Goal: Task Accomplishment & Management: Manage account settings

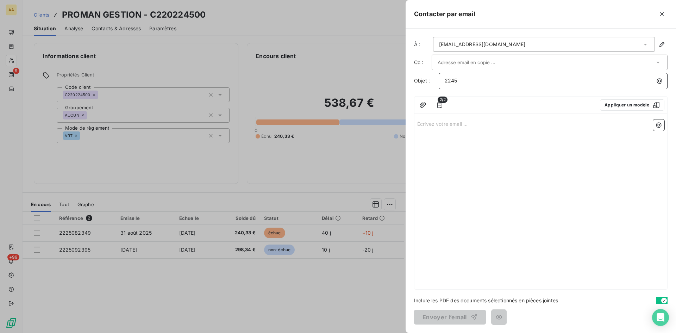
click at [465, 79] on p "2245" at bounding box center [555, 81] width 220 height 8
click at [471, 147] on div "Écrivez votre email ... ﻿" at bounding box center [540, 202] width 253 height 172
click at [453, 126] on p "Écrivez votre email ... ﻿" at bounding box center [540, 123] width 247 height 8
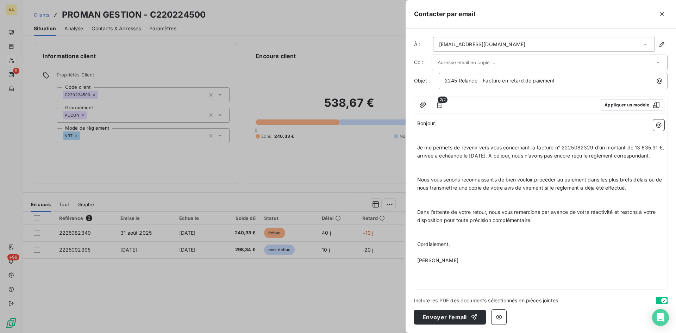
click at [445, 129] on p "﻿" at bounding box center [540, 131] width 247 height 8
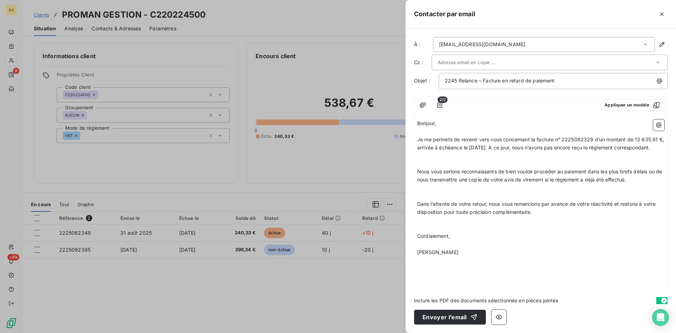
click at [435, 168] on p "﻿" at bounding box center [540, 163] width 247 height 8
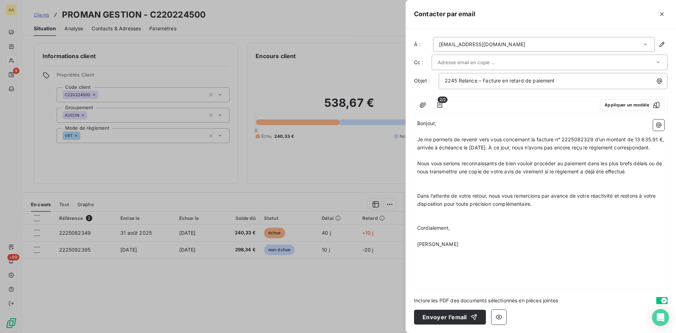
click at [430, 184] on p "﻿" at bounding box center [540, 180] width 247 height 8
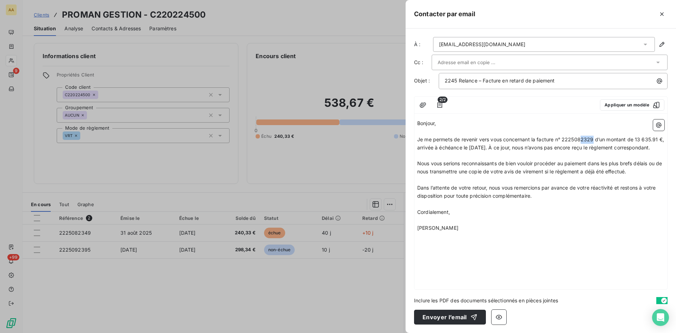
drag, startPoint x: 594, startPoint y: 138, endPoint x: 582, endPoint y: 136, distance: 12.2
click at [582, 136] on span "Je me permets de revenir vers vous concernant la facture n° 2225082329 d’un mon…" at bounding box center [541, 143] width 248 height 14
drag, startPoint x: 659, startPoint y: 138, endPoint x: 636, endPoint y: 138, distance: 23.6
click at [636, 138] on span "Je me permets de revenir vers vous concernant la facture n° 2225082349 d’un mon…" at bounding box center [541, 143] width 248 height 14
click at [432, 315] on button "Envoyer l’email" at bounding box center [450, 316] width 72 height 15
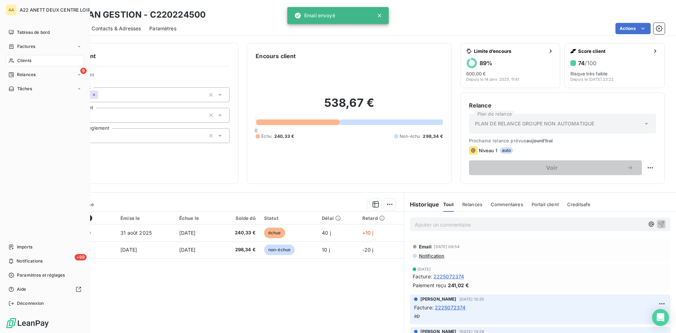
click at [19, 58] on span "Clients" at bounding box center [24, 60] width 14 height 6
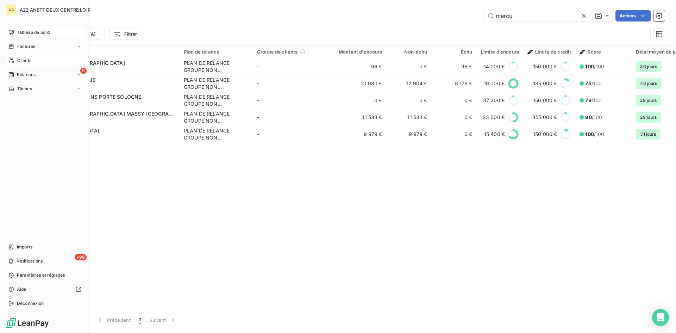
click at [22, 30] on span "Tableau de bord" at bounding box center [33, 32] width 33 height 6
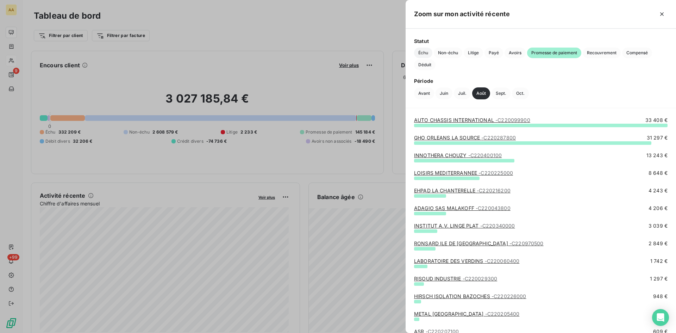
click at [419, 55] on span "Échu" at bounding box center [423, 53] width 18 height 11
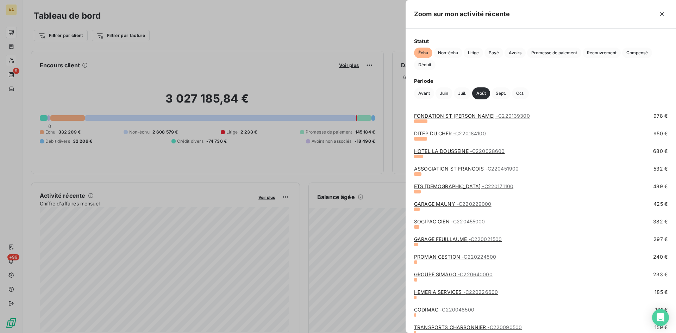
scroll to position [540, 0]
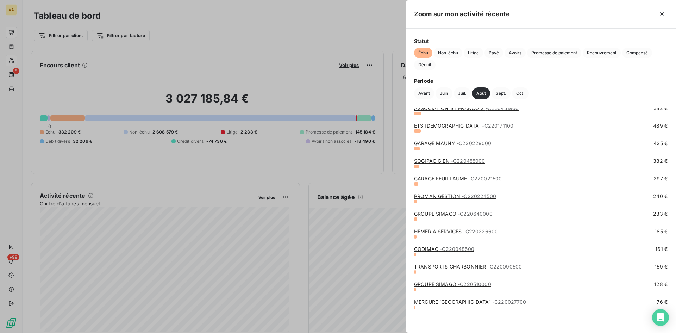
click at [449, 231] on link "HEMERIA SERVICES - C220226600" at bounding box center [456, 231] width 84 height 6
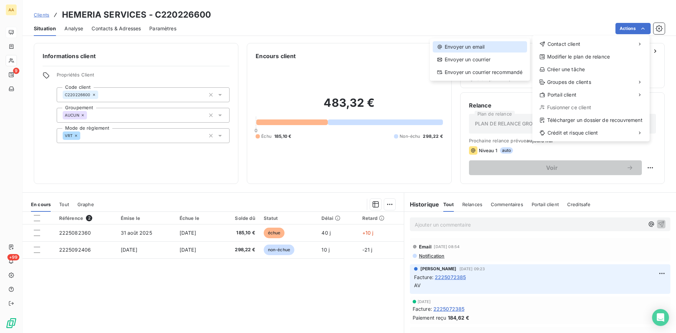
click at [473, 48] on div "Envoyer un email" at bounding box center [480, 46] width 94 height 11
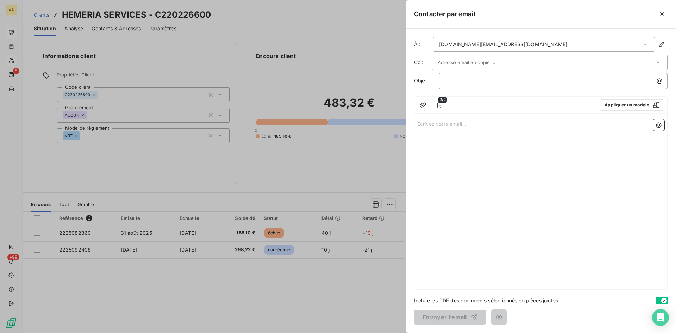
click at [431, 113] on div "2/2 Appliquer un modèle" at bounding box center [540, 104] width 253 height 17
click at [427, 122] on p "Écrivez votre email ... ﻿" at bounding box center [540, 123] width 247 height 8
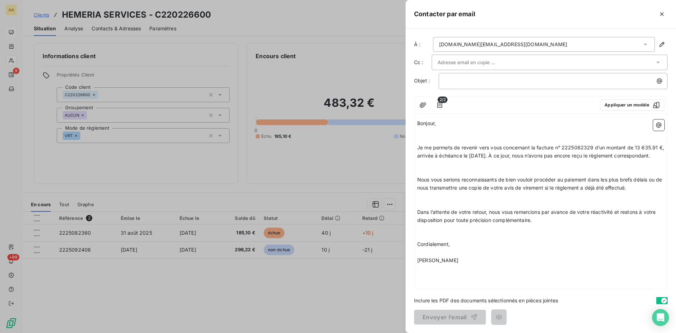
click at [418, 134] on p "﻿" at bounding box center [540, 131] width 247 height 8
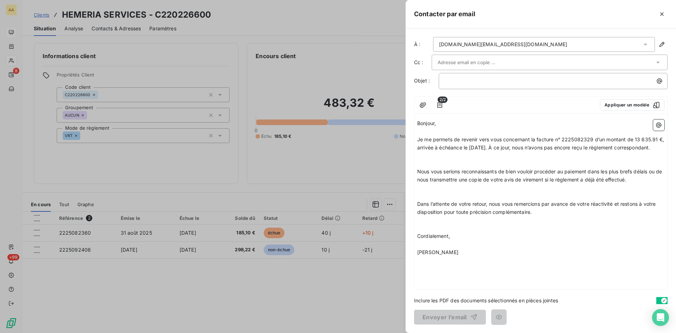
click at [417, 160] on p "﻿" at bounding box center [540, 156] width 247 height 8
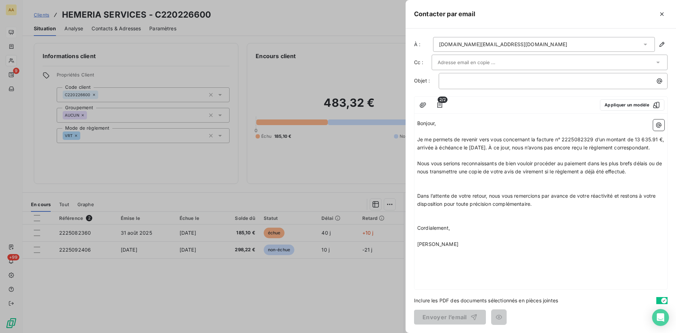
click at [418, 184] on p "﻿" at bounding box center [540, 180] width 247 height 8
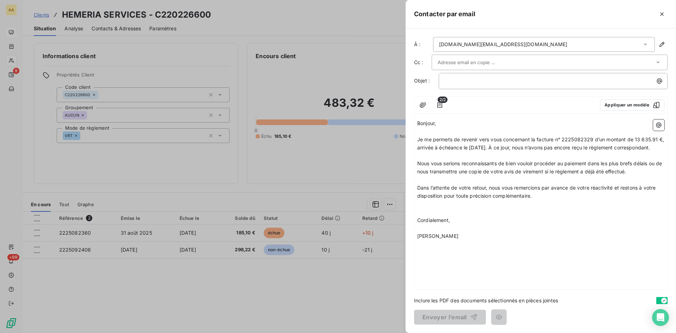
click at [420, 208] on p "﻿" at bounding box center [540, 204] width 247 height 8
drag, startPoint x: 590, startPoint y: 139, endPoint x: 582, endPoint y: 138, distance: 8.5
click at [582, 138] on span "Je me permets de revenir vers vous concernant la facture n° 2225082329 d’un mon…" at bounding box center [541, 143] width 248 height 14
drag, startPoint x: 657, startPoint y: 138, endPoint x: 635, endPoint y: 141, distance: 23.1
click at [635, 141] on span "Je me permets de revenir vers vous concernant la facture n° 2225082360 d’un mon…" at bounding box center [541, 143] width 248 height 14
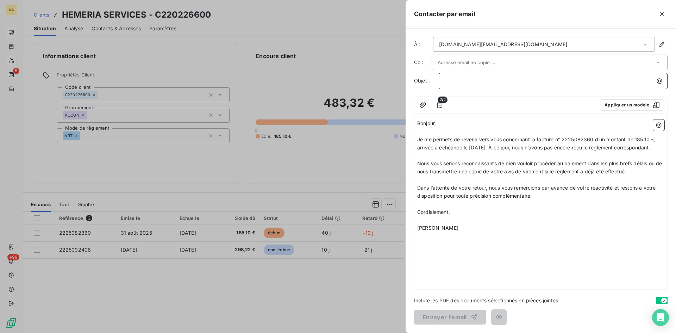
click at [455, 82] on p "﻿" at bounding box center [555, 81] width 220 height 8
click at [467, 80] on p "2266" at bounding box center [555, 81] width 220 height 8
click at [464, 81] on p "2266" at bounding box center [555, 81] width 220 height 8
click at [431, 315] on button "Envoyer l’email" at bounding box center [450, 316] width 72 height 15
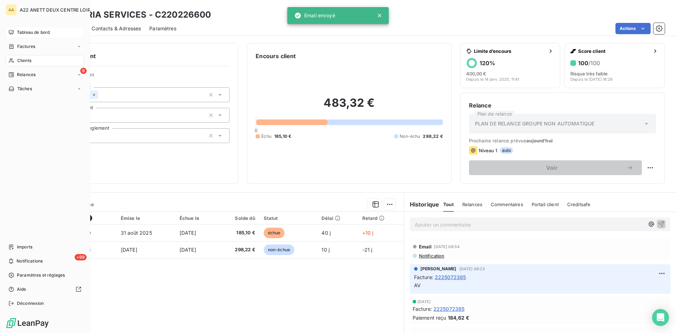
click at [43, 30] on span "Tableau de bord" at bounding box center [33, 32] width 33 height 6
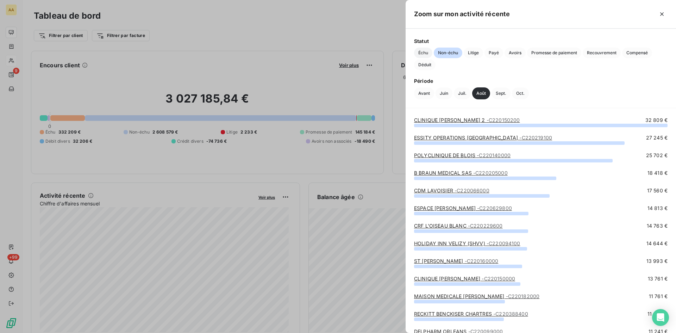
click at [418, 51] on span "Échu" at bounding box center [423, 53] width 18 height 11
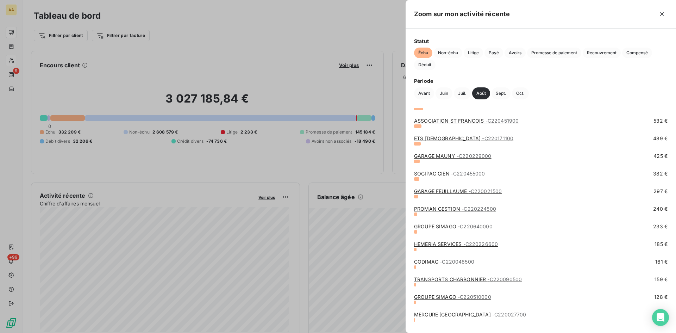
scroll to position [540, 0]
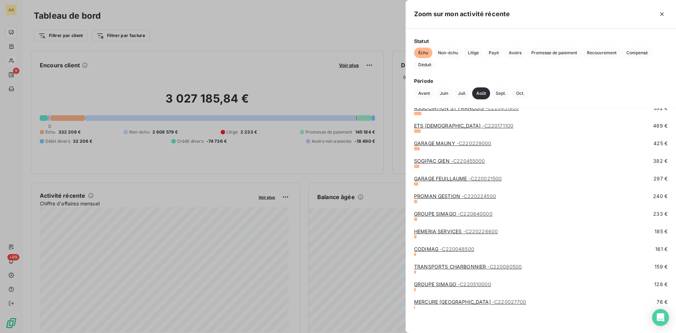
click at [468, 266] on link "TRANSPORTS CHARBONNIER - C220090500" at bounding box center [468, 266] width 108 height 6
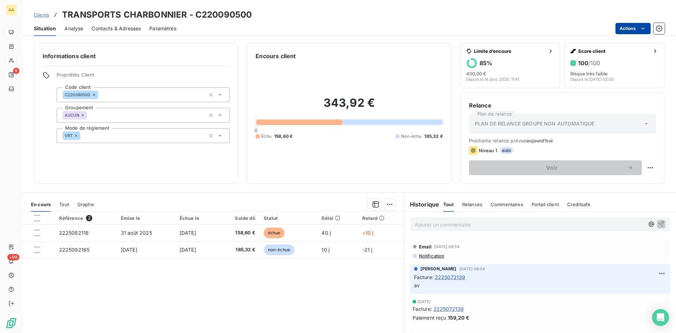
click at [639, 30] on html "AA 9 +99 Clients TRANSPORTS CHARBONNIER - C220090500 Situation Analyse Contacts…" at bounding box center [338, 166] width 676 height 333
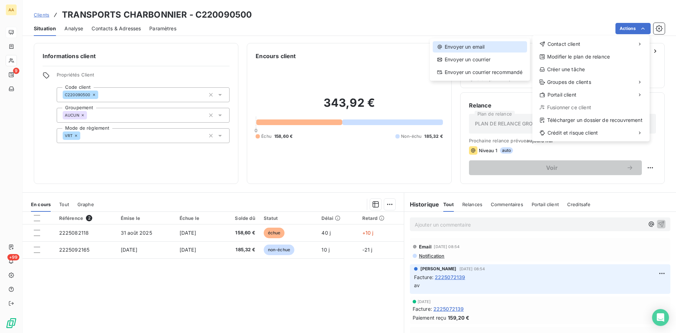
click at [459, 46] on div "Envoyer un email" at bounding box center [480, 46] width 94 height 11
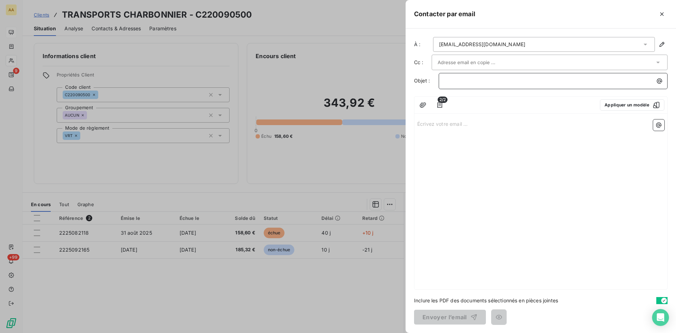
click at [462, 79] on p "﻿" at bounding box center [555, 81] width 220 height 8
click at [433, 123] on p "Écrivez votre email ... ﻿" at bounding box center [540, 123] width 247 height 8
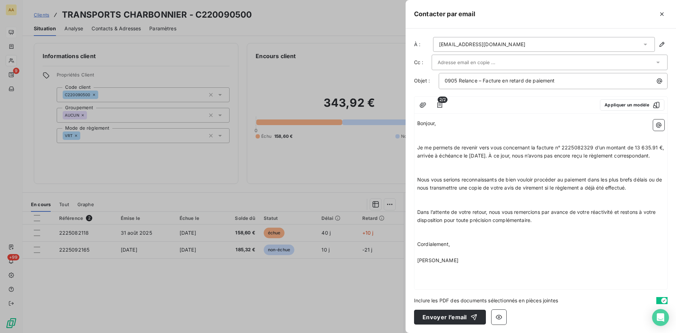
click at [433, 137] on p "﻿" at bounding box center [540, 140] width 247 height 8
click at [430, 136] on p "﻿" at bounding box center [540, 140] width 247 height 8
click at [421, 132] on p "﻿" at bounding box center [540, 131] width 247 height 8
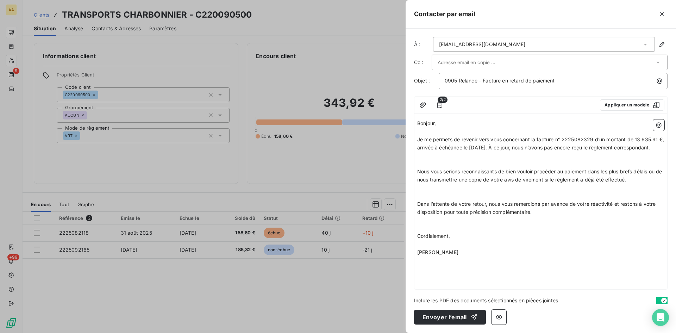
click at [422, 160] on p "﻿" at bounding box center [540, 156] width 247 height 8
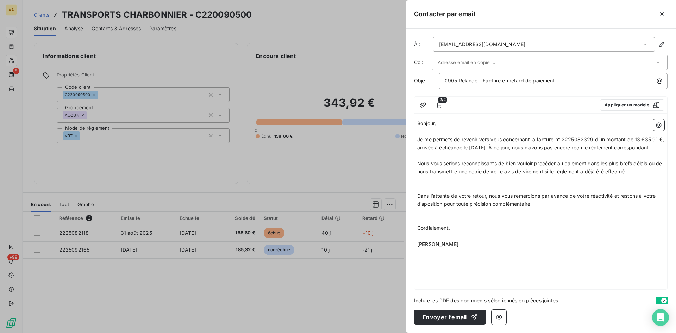
click at [420, 184] on p "﻿" at bounding box center [540, 180] width 247 height 8
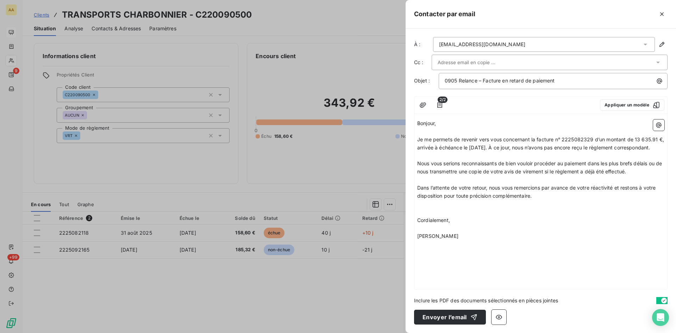
click at [421, 208] on p "﻿" at bounding box center [540, 204] width 247 height 8
drag, startPoint x: 593, startPoint y: 139, endPoint x: 584, endPoint y: 137, distance: 9.7
click at [583, 137] on span "Je me permets de revenir vers vous concernant la facture n° 2225082329 d’un mon…" at bounding box center [541, 143] width 248 height 14
drag, startPoint x: 659, startPoint y: 137, endPoint x: 637, endPoint y: 139, distance: 22.6
click at [636, 139] on span "Je me permets de revenir vers vous concernant la facture n° 22250822118 d’un mo…" at bounding box center [538, 143] width 243 height 14
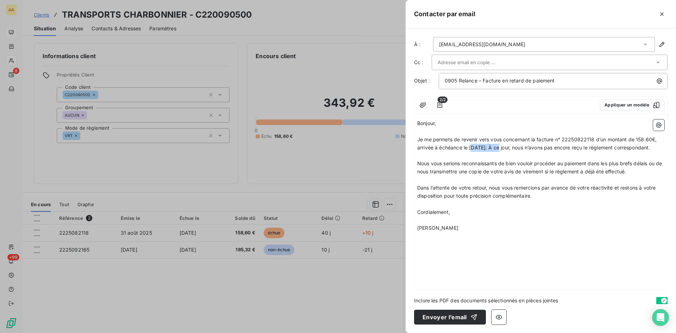
drag, startPoint x: 503, startPoint y: 145, endPoint x: 474, endPoint y: 146, distance: 29.2
click at [474, 146] on span "Je me permets de revenir vers vous concernant la facture n° 22250822118 d’un mo…" at bounding box center [537, 143] width 241 height 14
click at [443, 316] on button "Envoyer l’email" at bounding box center [450, 316] width 72 height 15
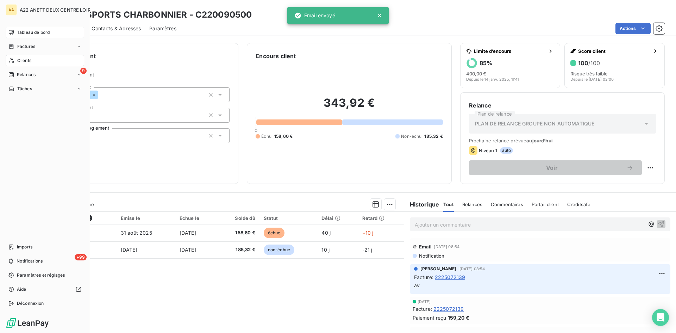
click at [29, 29] on span "Tableau de bord" at bounding box center [33, 32] width 33 height 6
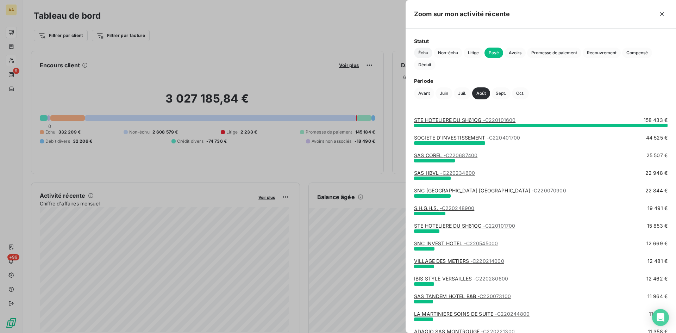
click at [423, 50] on span "Échu" at bounding box center [423, 53] width 18 height 11
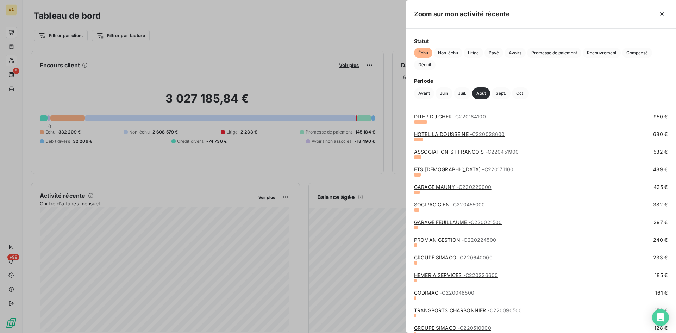
scroll to position [540, 0]
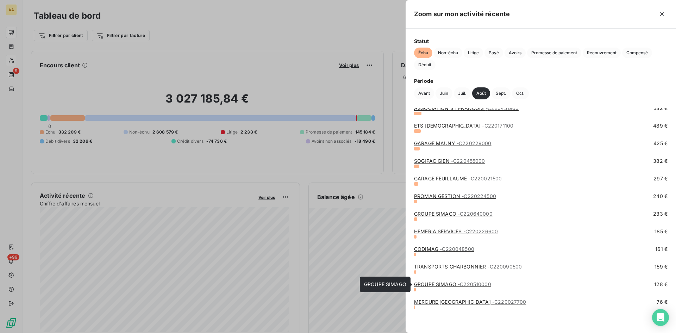
click at [429, 284] on link "GROUPE SIMAGO - C220510000" at bounding box center [452, 284] width 77 height 6
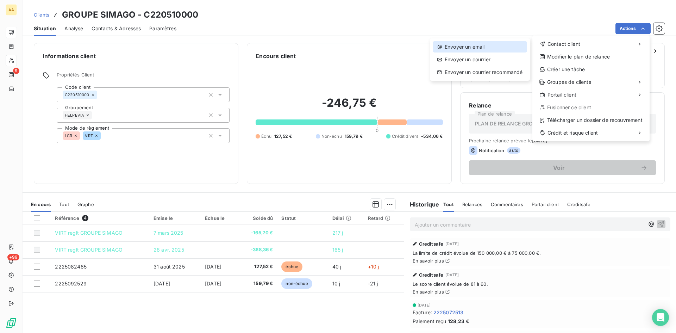
click at [485, 51] on div "Envoyer un email" at bounding box center [480, 46] width 94 height 11
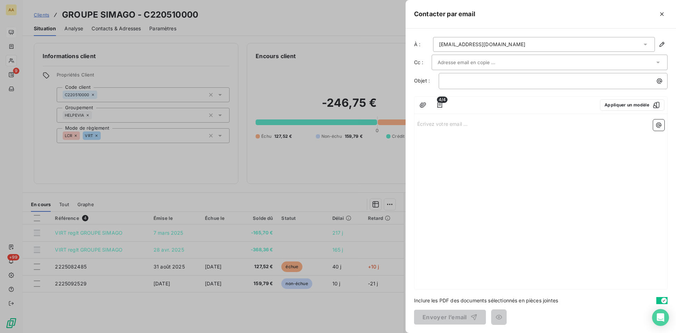
click at [432, 126] on p "Écrivez votre email ... ﻿" at bounding box center [540, 123] width 247 height 8
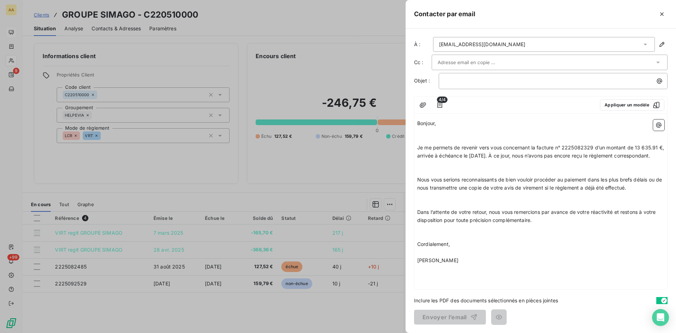
click at [419, 134] on p "﻿" at bounding box center [540, 131] width 247 height 8
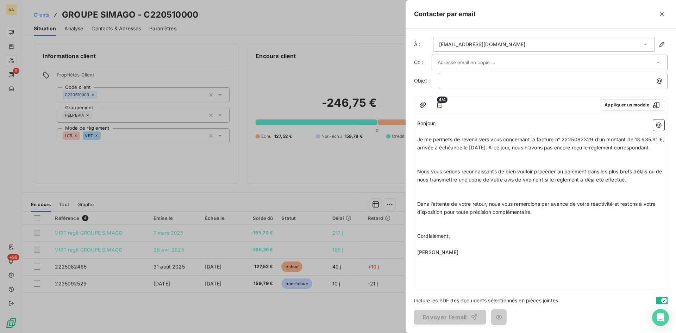
click at [422, 160] on p "﻿" at bounding box center [540, 156] width 247 height 8
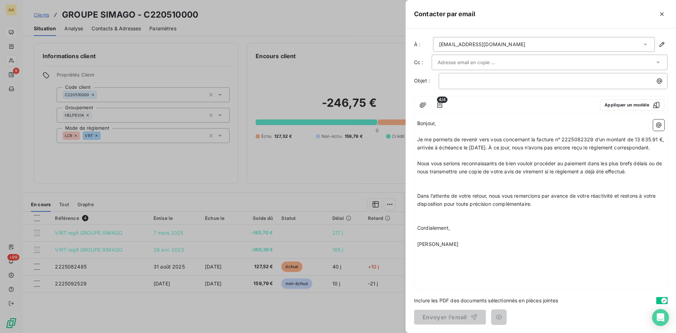
click at [422, 184] on p "﻿" at bounding box center [540, 180] width 247 height 8
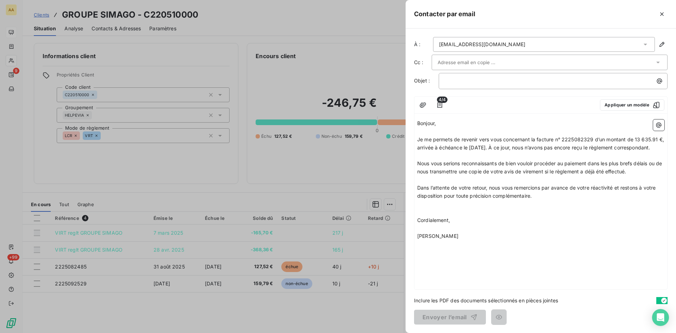
click at [422, 208] on p "﻿" at bounding box center [540, 204] width 247 height 8
drag, startPoint x: 594, startPoint y: 137, endPoint x: 582, endPoint y: 136, distance: 12.0
click at [582, 136] on span "Je me permets de revenir vers vous concernant la facture n° 2225082329 d’un mon…" at bounding box center [541, 143] width 248 height 14
drag, startPoint x: 658, startPoint y: 139, endPoint x: 631, endPoint y: 141, distance: 27.5
click at [636, 137] on span "Je me permets de revenir vers vous concernant la facture n° 2225082485 d’un mon…" at bounding box center [541, 143] width 248 height 14
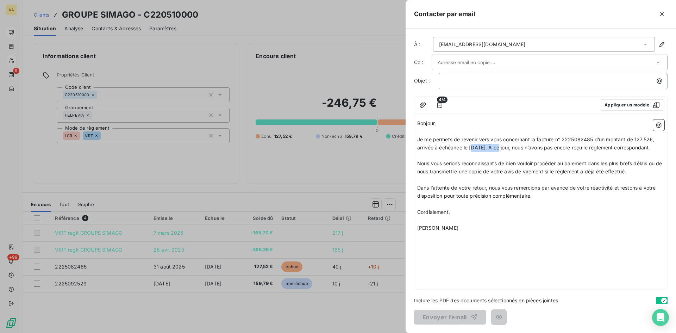
drag, startPoint x: 490, startPoint y: 147, endPoint x: 473, endPoint y: 146, distance: 16.6
click at [473, 146] on span "Je me permets de revenir vers vous concernant la facture n° 2225082485 d’un mon…" at bounding box center [536, 143] width 238 height 14
click at [455, 76] on div "﻿" at bounding box center [553, 80] width 224 height 10
drag, startPoint x: 458, startPoint y: 79, endPoint x: 418, endPoint y: 82, distance: 39.9
click at [418, 82] on div "Objet : 0510" at bounding box center [540, 81] width 253 height 16
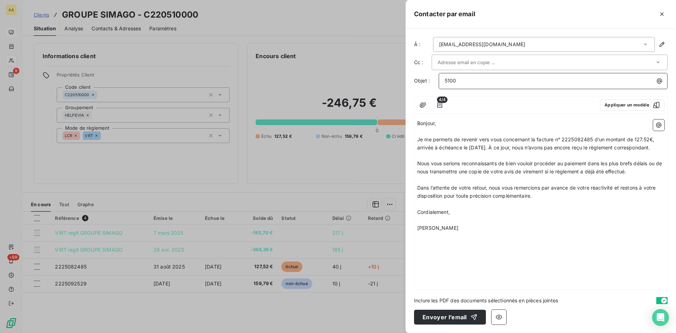
click at [469, 80] on p "5100" at bounding box center [555, 81] width 220 height 8
click at [443, 319] on button "Envoyer l’email" at bounding box center [450, 316] width 72 height 15
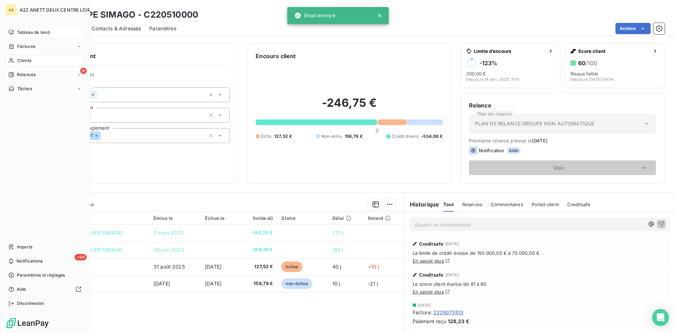
click at [25, 31] on span "Tableau de bord" at bounding box center [33, 32] width 33 height 6
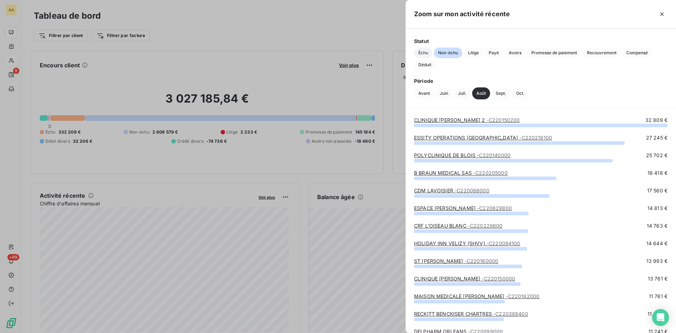
click at [426, 49] on span "Échu" at bounding box center [423, 53] width 18 height 11
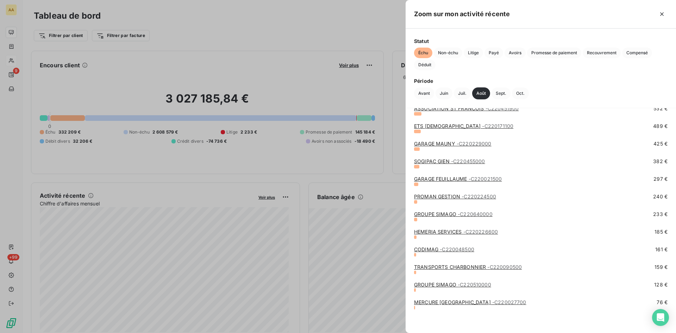
scroll to position [540, 0]
click at [471, 301] on link "MERCURE [GEOGRAPHIC_DATA] - C220027700" at bounding box center [470, 301] width 112 height 6
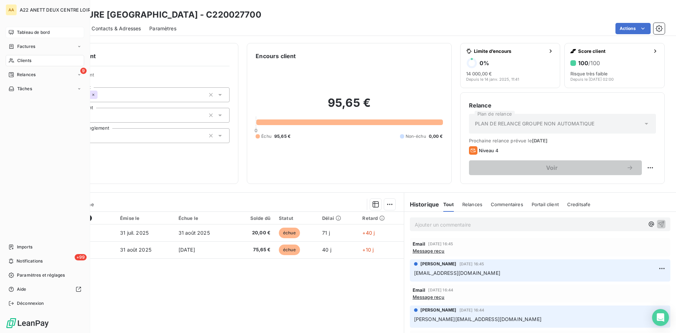
click at [33, 31] on span "Tableau de bord" at bounding box center [33, 32] width 33 height 6
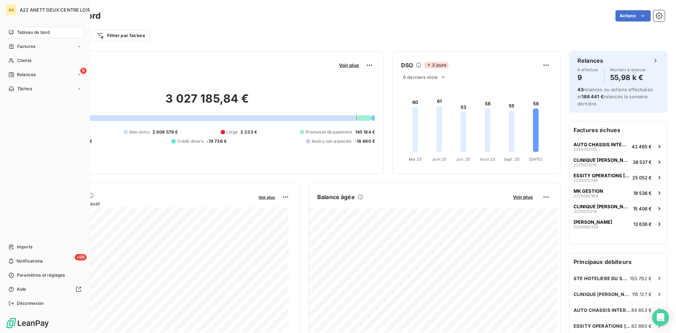
drag, startPoint x: 25, startPoint y: 58, endPoint x: 47, endPoint y: 52, distance: 23.0
click at [24, 58] on span "Clients" at bounding box center [24, 60] width 14 height 6
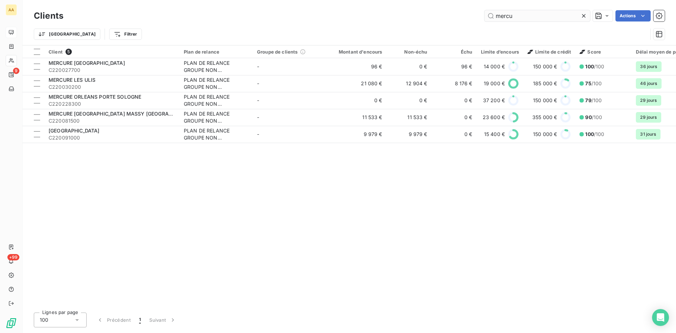
drag, startPoint x: 511, startPoint y: 17, endPoint x: 484, endPoint y: 17, distance: 27.1
click at [484, 17] on input "mercu" at bounding box center [537, 15] width 106 height 11
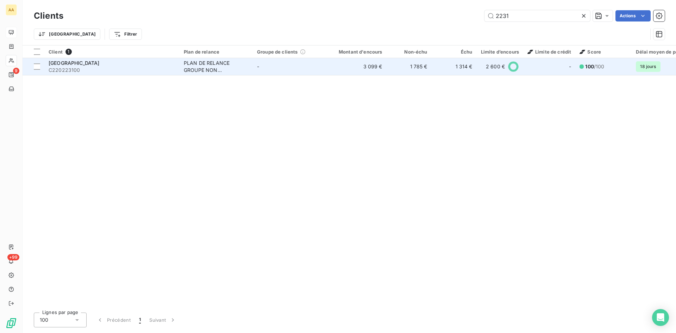
type input "2231"
click at [197, 65] on div "PLAN DE RELANCE GROUPE NON AUTOMATIQUE" at bounding box center [216, 66] width 65 height 14
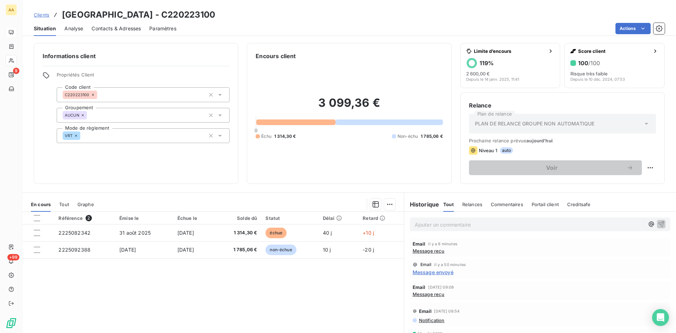
click at [434, 223] on p "Ajouter un commentaire ﻿" at bounding box center [529, 224] width 229 height 9
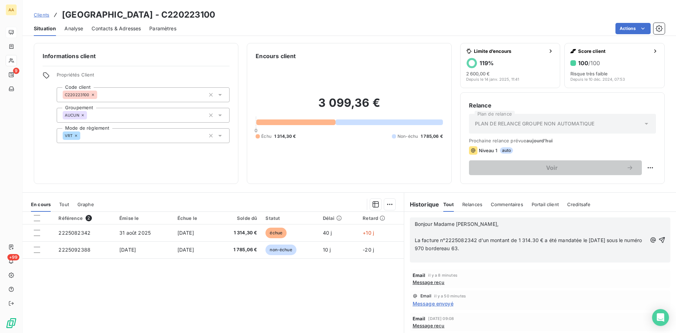
click at [418, 254] on p "﻿" at bounding box center [531, 256] width 232 height 8
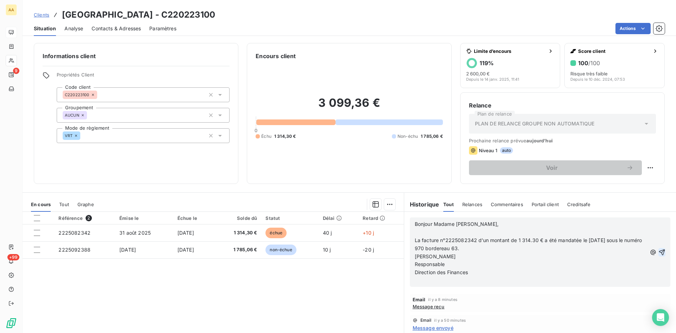
click at [658, 252] on icon "button" at bounding box center [661, 251] width 7 height 7
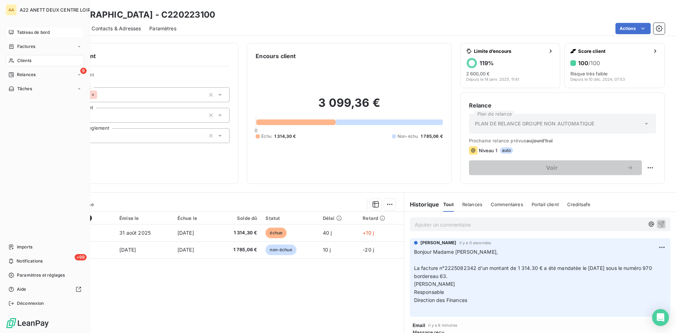
drag, startPoint x: 23, startPoint y: 60, endPoint x: 29, endPoint y: 55, distance: 7.8
click at [23, 59] on span "Clients" at bounding box center [24, 60] width 14 height 6
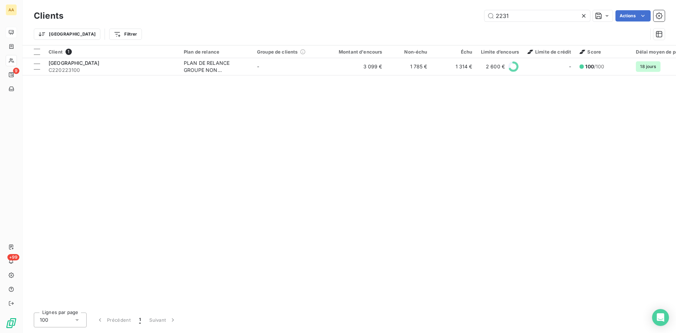
drag, startPoint x: 500, startPoint y: 16, endPoint x: 471, endPoint y: 17, distance: 29.9
click at [471, 16] on div "2231 Actions" at bounding box center [368, 15] width 593 height 11
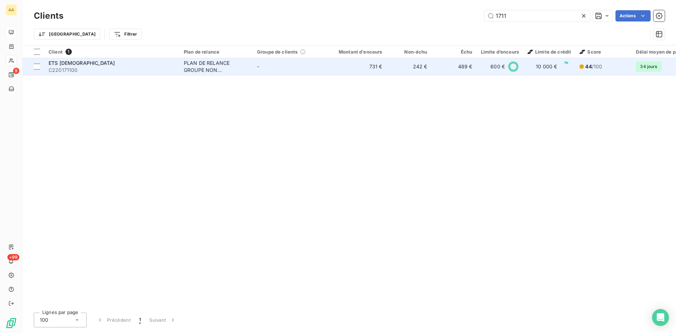
type input "1711"
click at [222, 62] on div "PLAN DE RELANCE GROUPE NON AUTOMATIQUE" at bounding box center [216, 66] width 65 height 14
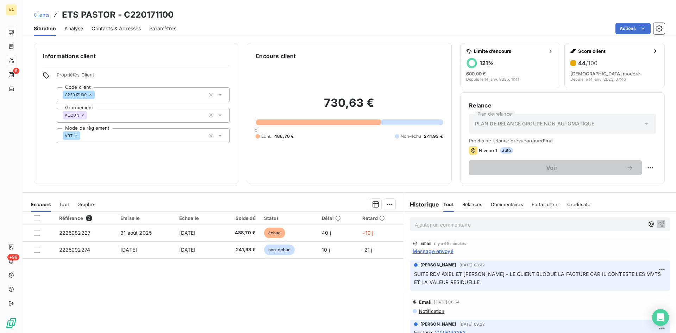
click at [429, 223] on p "Ajouter un commentaire ﻿" at bounding box center [529, 224] width 229 height 9
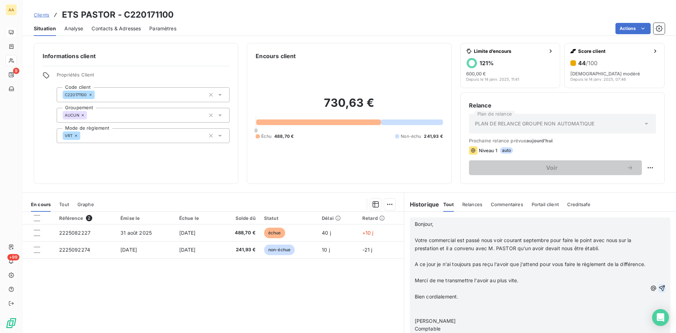
click at [658, 288] on icon "button" at bounding box center [661, 287] width 7 height 7
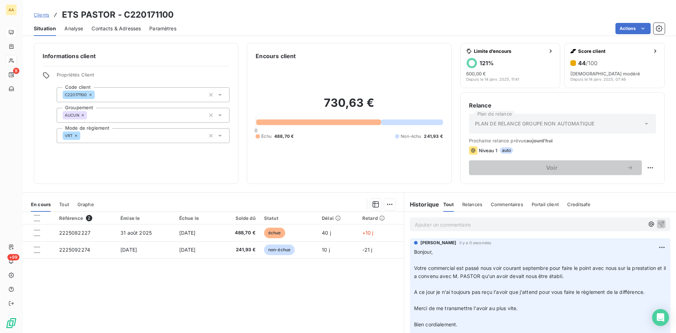
click at [441, 221] on p "Ajouter un commentaire ﻿" at bounding box center [529, 224] width 229 height 9
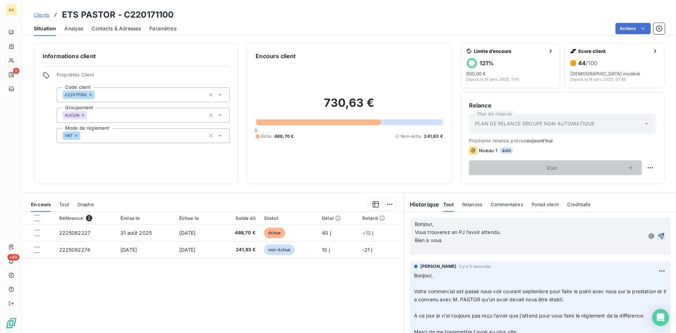
click at [657, 234] on icon "button" at bounding box center [660, 235] width 7 height 7
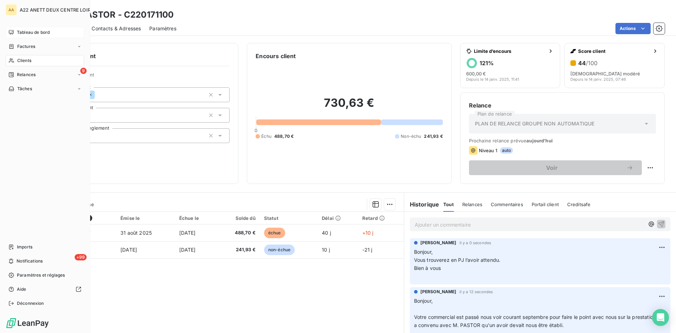
drag, startPoint x: 24, startPoint y: 60, endPoint x: 37, endPoint y: 56, distance: 13.2
click at [24, 60] on span "Clients" at bounding box center [24, 60] width 14 height 6
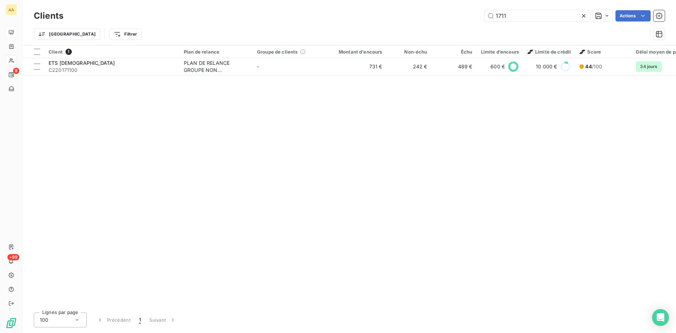
drag, startPoint x: 506, startPoint y: 18, endPoint x: 443, endPoint y: 21, distance: 63.8
click at [443, 21] on div "Clients 1711 Actions" at bounding box center [349, 15] width 631 height 15
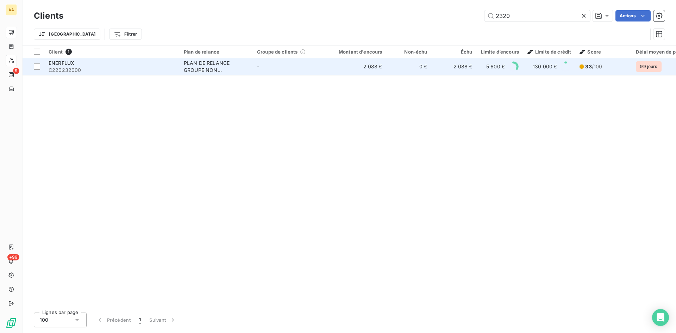
type input "2320"
click at [210, 64] on div "PLAN DE RELANCE GROUPE NON AUTOMATIQUE" at bounding box center [216, 66] width 65 height 14
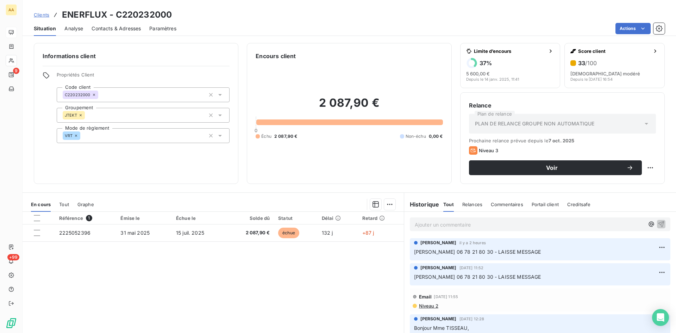
click at [424, 226] on p "Ajouter un commentaire ﻿" at bounding box center [529, 224] width 229 height 9
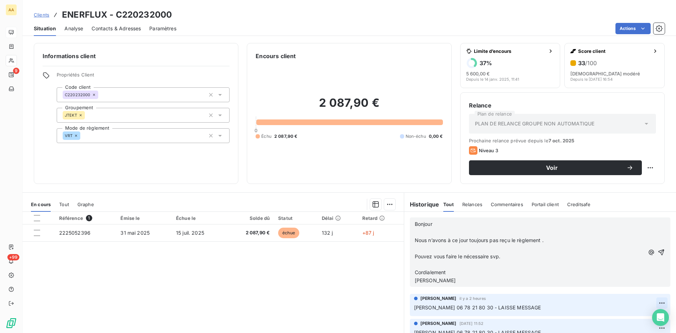
click at [657, 252] on icon "button" at bounding box center [660, 251] width 7 height 7
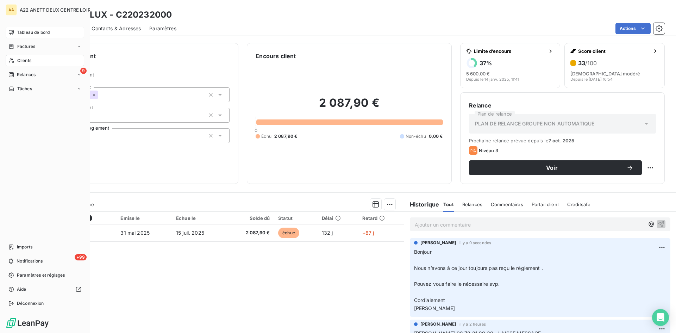
click at [17, 58] on span "Clients" at bounding box center [24, 60] width 14 height 6
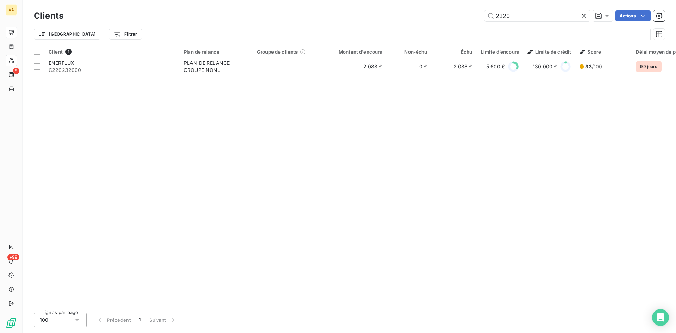
drag, startPoint x: 489, startPoint y: 15, endPoint x: 466, endPoint y: 15, distance: 22.9
click at [466, 15] on div "2320 Actions" at bounding box center [368, 15] width 593 height 11
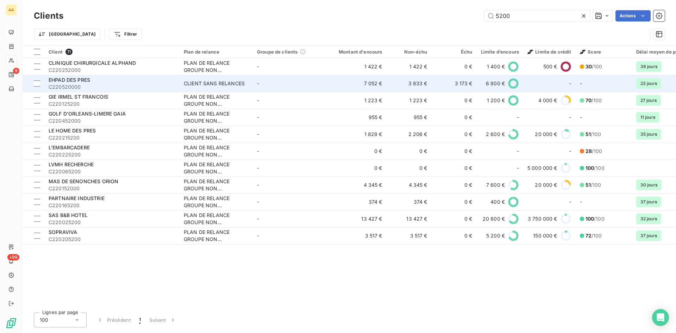
type input "5200"
click at [198, 80] on div "CLIENT SANS RELANCES" at bounding box center [214, 83] width 61 height 7
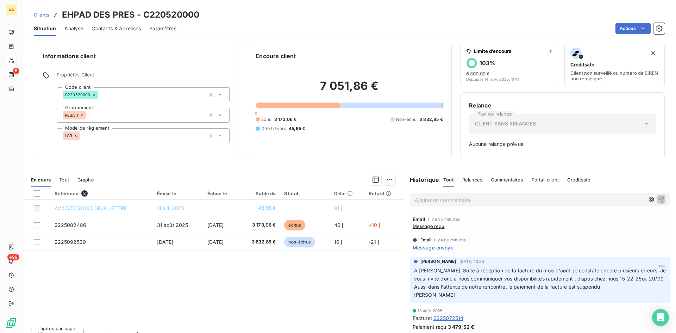
click at [431, 199] on p "Ajouter un commentaire ﻿" at bounding box center [529, 199] width 229 height 9
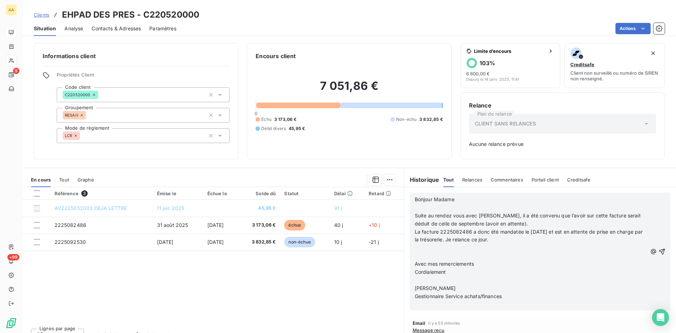
click at [508, 238] on p "La facture 2225082486 a donc été mandatée le [DATE] et est en attente de prise …" at bounding box center [531, 236] width 232 height 16
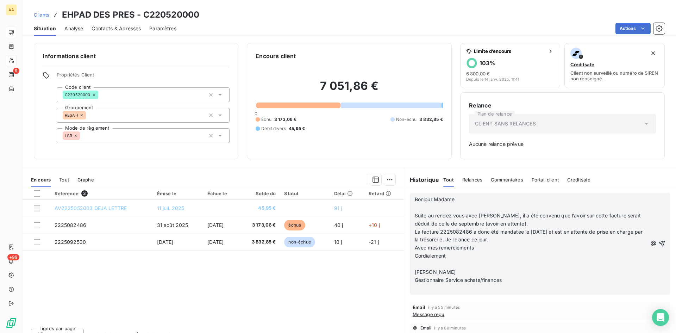
click at [478, 255] on p "Cordialement" at bounding box center [531, 256] width 232 height 8
click at [658, 241] on icon "button" at bounding box center [661, 239] width 7 height 7
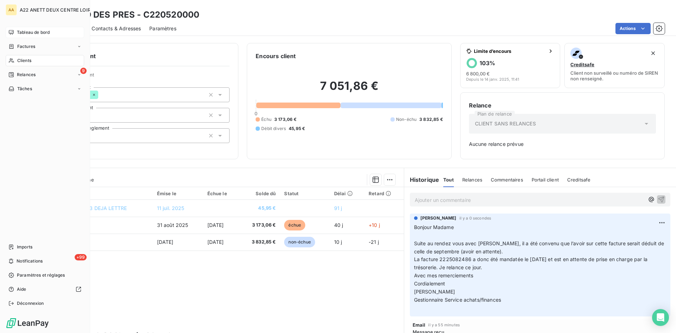
click at [20, 59] on span "Clients" at bounding box center [24, 60] width 14 height 6
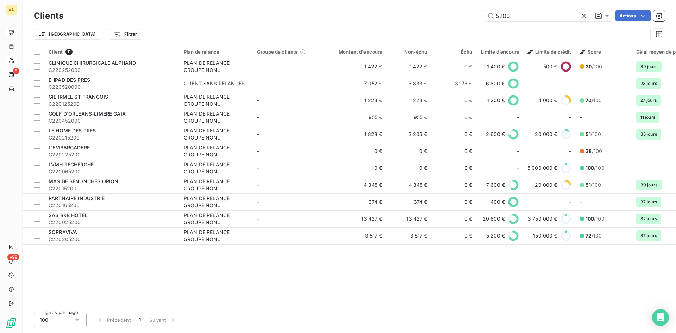
drag, startPoint x: 529, startPoint y: 17, endPoint x: 487, endPoint y: 23, distance: 42.1
click at [487, 23] on div "Clients 5200 Actions Trier Filtrer" at bounding box center [349, 26] width 631 height 37
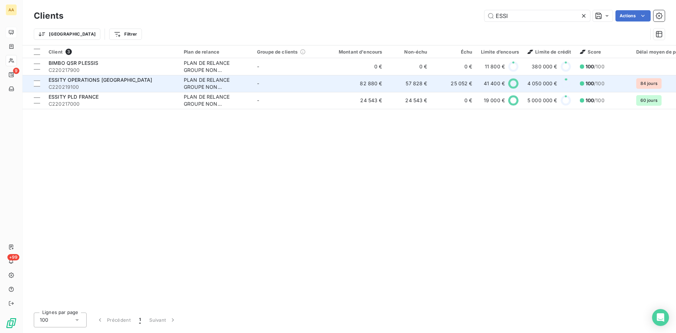
type input "ESSI"
click at [199, 79] on div "PLAN DE RELANCE GROUPE NON AUTOMATIQUE" at bounding box center [216, 83] width 65 height 14
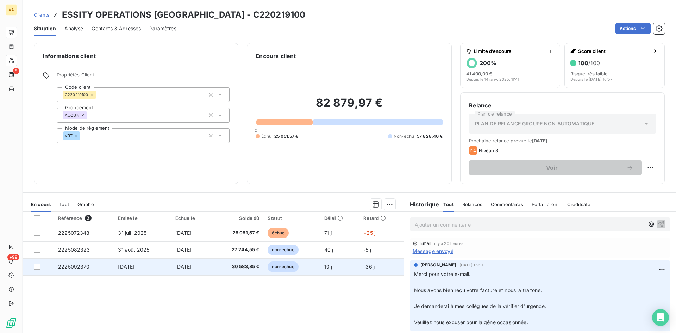
click at [70, 266] on span "2225092370" at bounding box center [74, 266] width 32 height 6
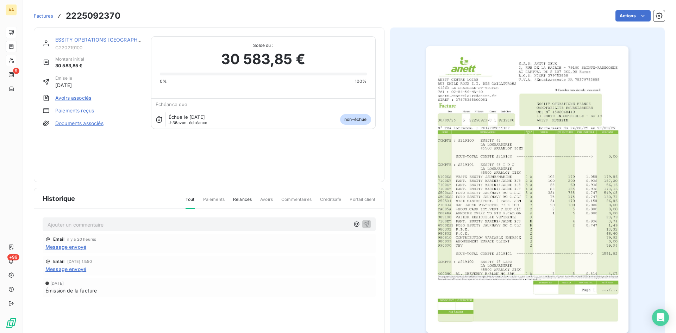
drag, startPoint x: 138, startPoint y: 135, endPoint x: 125, endPoint y: 98, distance: 39.5
click at [137, 132] on div "ESSITY OPERATIONS FRANCE C220219100 Montant initial 30 583,85 € Émise le [DATE]…" at bounding box center [93, 104] width 100 height 137
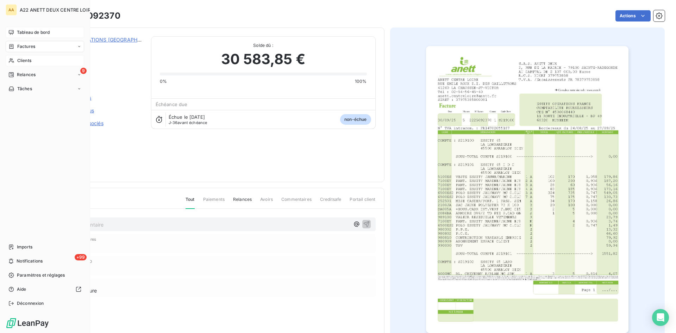
click at [19, 58] on span "Clients" at bounding box center [24, 60] width 14 height 6
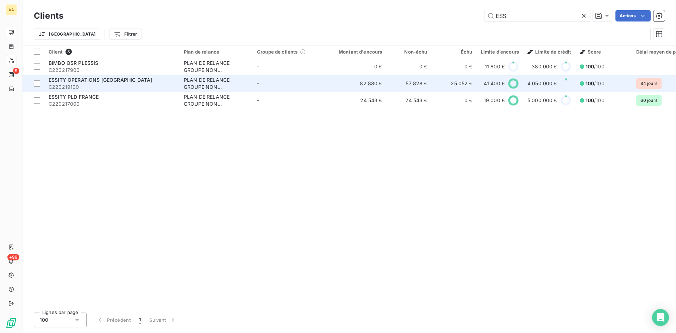
click at [188, 86] on div "PLAN DE RELANCE GROUPE NON AUTOMATIQUE" at bounding box center [216, 83] width 65 height 14
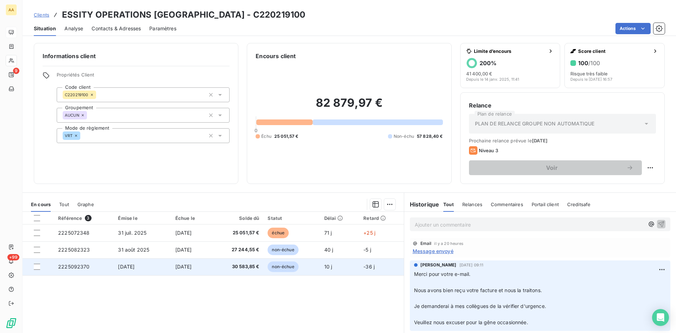
click at [62, 267] on span "2225092370" at bounding box center [74, 266] width 32 height 6
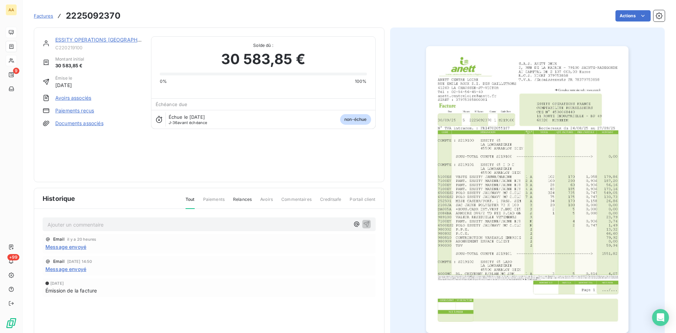
click at [510, 160] on img "button" at bounding box center [527, 189] width 202 height 286
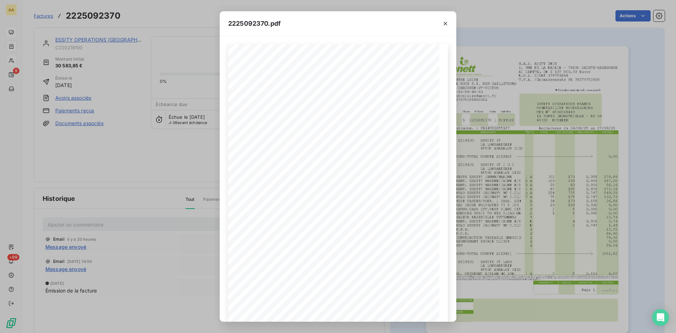
click at [160, 153] on div "2225092370.pdf S.A.S. ANETT DEUX [STREET_ADDRESS] AU CAPITAL DE 2 107 000,00 Eu…" at bounding box center [338, 166] width 676 height 333
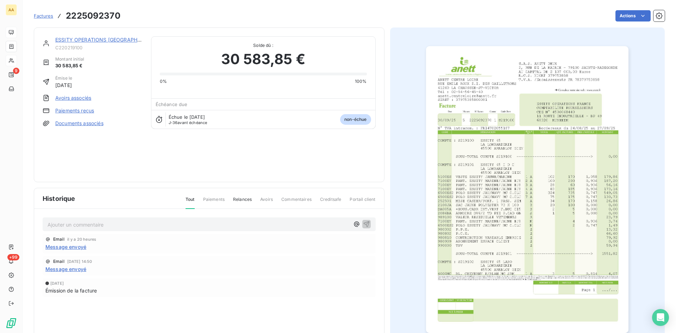
click at [88, 37] on link "ESSITY OPERATIONS [GEOGRAPHIC_DATA]" at bounding box center [107, 40] width 104 height 6
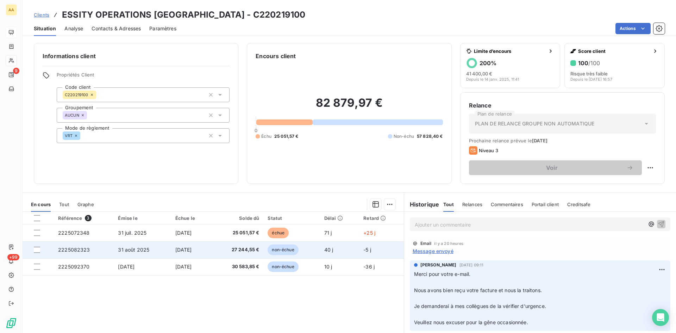
click at [73, 249] on span "2225082323" at bounding box center [74, 249] width 32 height 6
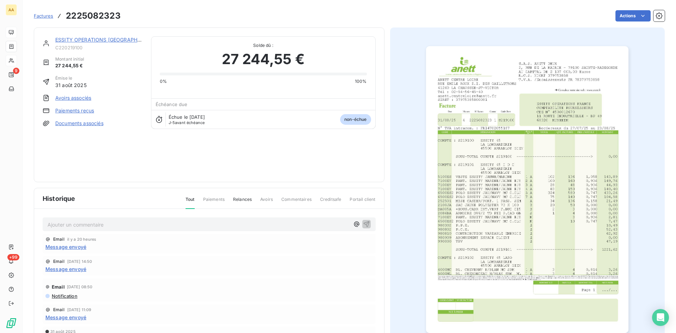
click at [501, 210] on img "button" at bounding box center [527, 189] width 202 height 286
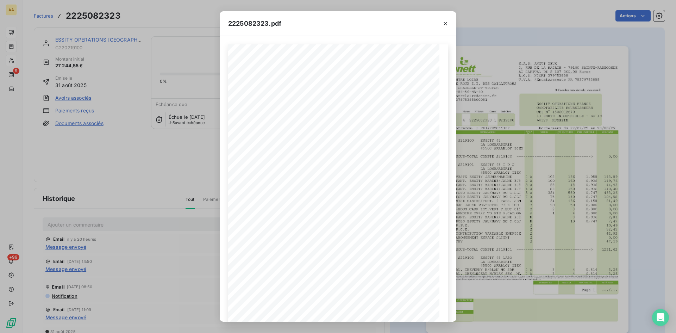
click at [148, 170] on div "2225082323.pdf S.A.S. ANETT DEUX [STREET_ADDRESS] AU CAPITAL DE 2 107 000,00 Eu…" at bounding box center [338, 166] width 676 height 333
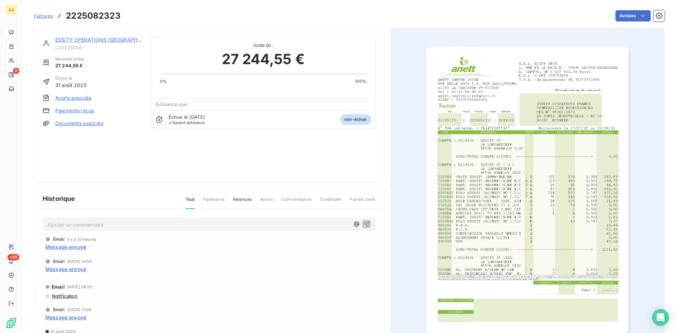
click at [118, 41] on link "ESSITY OPERATIONS [GEOGRAPHIC_DATA]" at bounding box center [107, 40] width 104 height 6
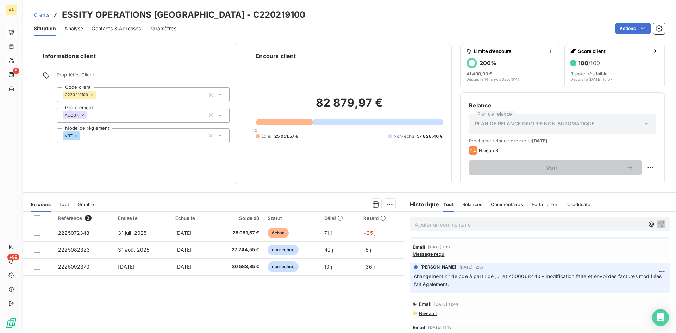
scroll to position [282, 0]
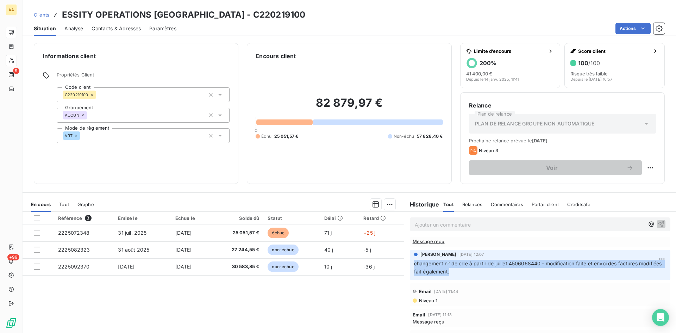
drag, startPoint x: 472, startPoint y: 272, endPoint x: 404, endPoint y: 265, distance: 68.6
click at [404, 265] on div "[PERSON_NAME] [DATE] 12:07 changement n° de cde à partir de juillet 4506068440 …" at bounding box center [540, 264] width 272 height 33
copy span "changement n° de cde à partir de juillet 4506068440 - modification faite et env…"
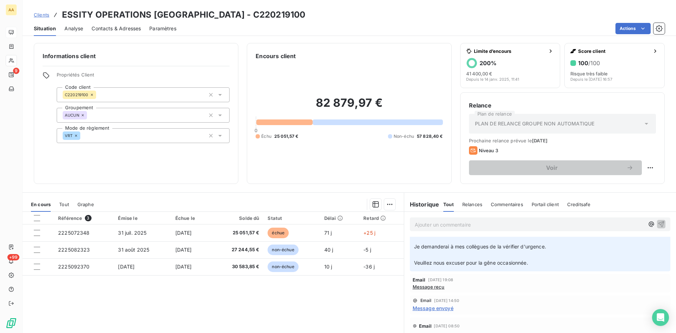
scroll to position [35, 0]
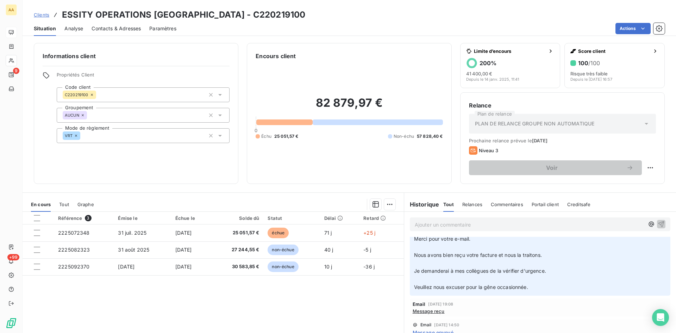
click at [422, 223] on p "Ajouter un commentaire ﻿" at bounding box center [529, 224] width 229 height 9
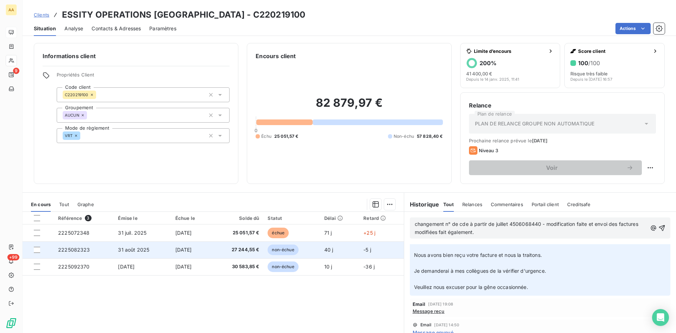
click at [64, 251] on span "2225082323" at bounding box center [74, 249] width 32 height 6
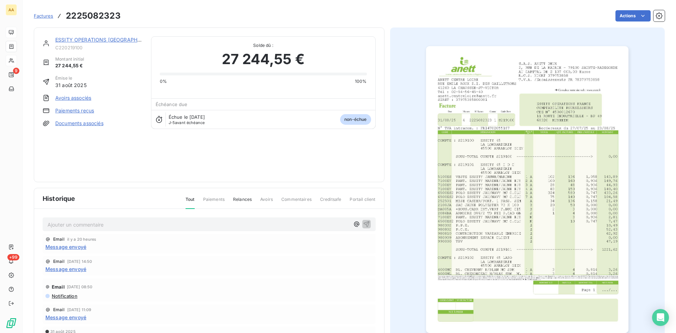
click at [488, 150] on img "button" at bounding box center [527, 189] width 202 height 286
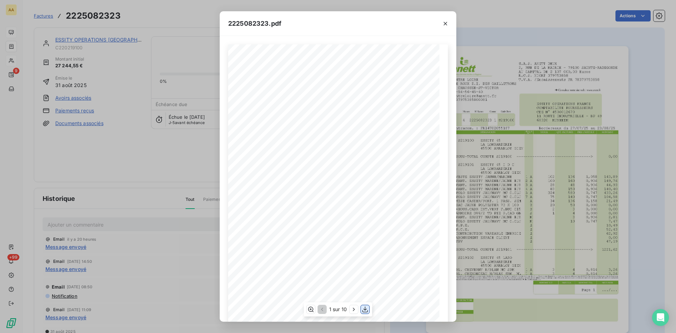
click at [368, 308] on icon "button" at bounding box center [364, 308] width 7 height 7
click at [97, 131] on div "2225082323.pdf S.A.S. ANETT DEUX [STREET_ADDRESS] AU CAPITAL DE 2 107 000,00 Eu…" at bounding box center [338, 166] width 676 height 333
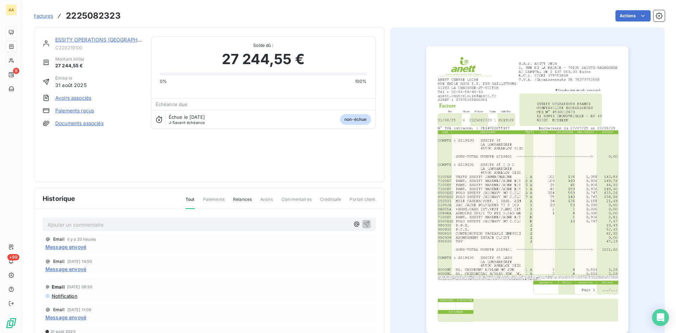
click at [94, 39] on link "ESSITY OPERATIONS [GEOGRAPHIC_DATA]" at bounding box center [107, 40] width 104 height 6
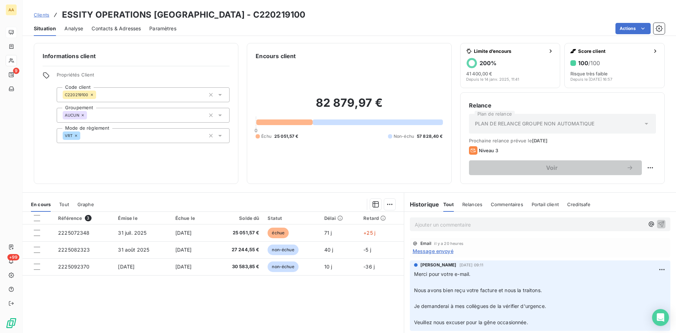
click at [422, 225] on p "Ajouter un commentaire ﻿" at bounding box center [529, 224] width 229 height 9
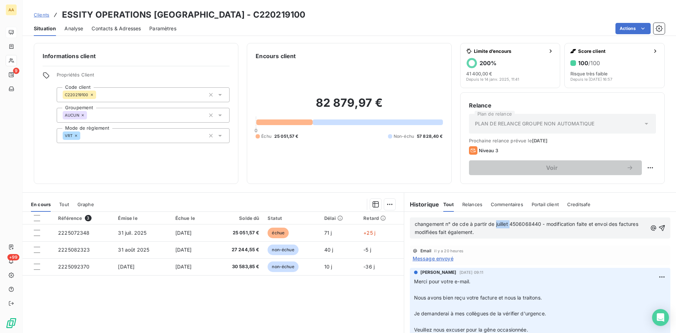
drag, startPoint x: 506, startPoint y: 224, endPoint x: 493, endPoint y: 221, distance: 13.7
click at [493, 221] on span "changement n° de cde à partir de juillet 4506068440 - modification faite et env…" at bounding box center [527, 228] width 225 height 14
drag, startPoint x: 538, startPoint y: 223, endPoint x: 492, endPoint y: 222, distance: 46.1
click at [492, 222] on span "changement n° de cde à partir de juillet 4506068440 - modification faite et env…" at bounding box center [527, 228] width 225 height 14
click at [659, 227] on icon "button" at bounding box center [662, 228] width 6 height 6
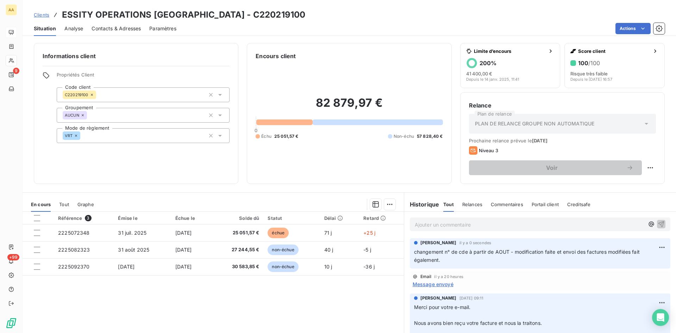
click at [428, 224] on p "Ajouter un commentaire ﻿" at bounding box center [529, 224] width 229 height 9
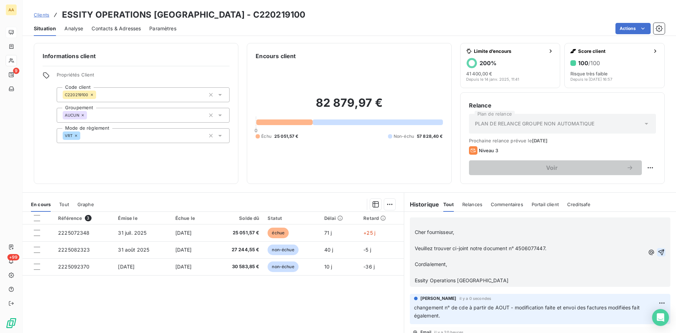
click at [658, 251] on icon "button" at bounding box center [661, 252] width 6 height 6
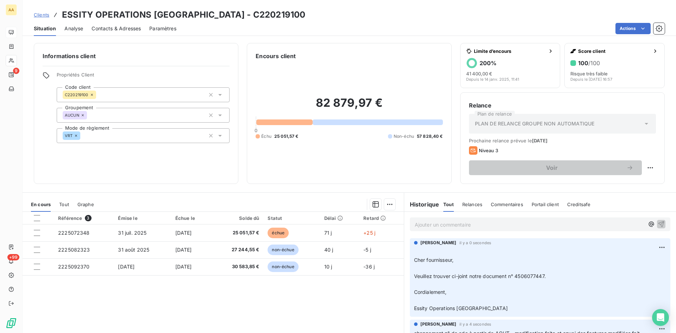
click at [426, 221] on p "Ajouter un commentaire ﻿" at bounding box center [529, 224] width 229 height 9
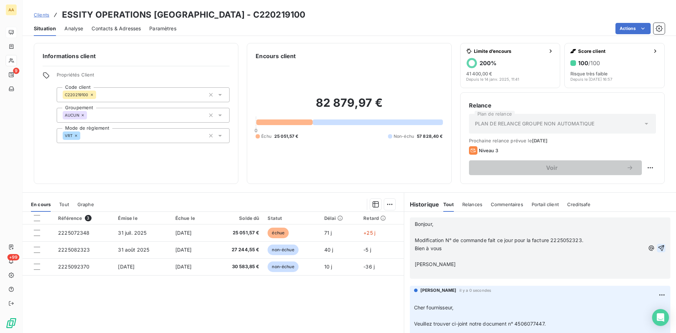
click at [658, 247] on icon "button" at bounding box center [661, 248] width 6 height 6
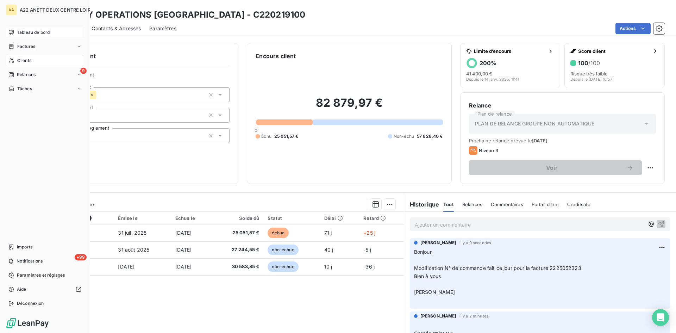
click at [28, 60] on span "Clients" at bounding box center [24, 60] width 14 height 6
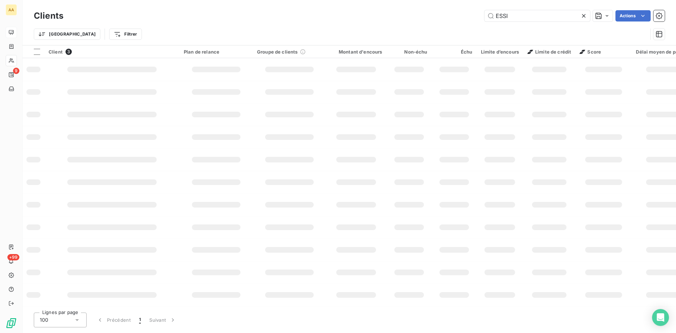
drag, startPoint x: 515, startPoint y: 14, endPoint x: 460, endPoint y: 20, distance: 55.9
click at [460, 20] on div "ESSI Actions" at bounding box center [368, 15] width 593 height 11
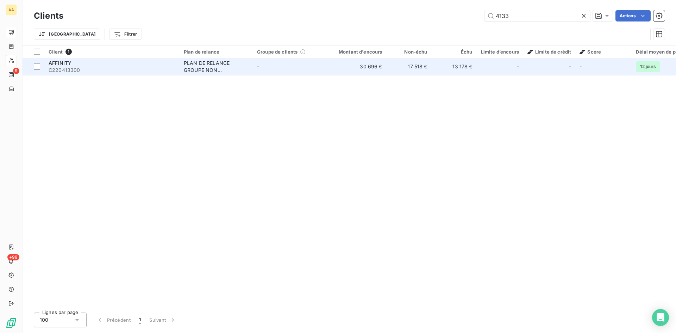
type input "4133"
click at [227, 68] on div "PLAN DE RELANCE GROUPE NON AUTOMATIQUE" at bounding box center [216, 66] width 65 height 14
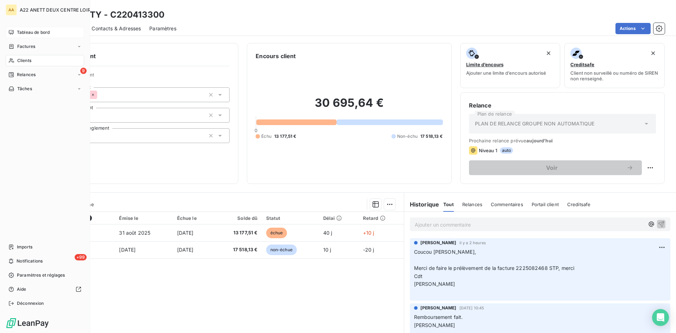
click at [18, 59] on span "Clients" at bounding box center [24, 60] width 14 height 6
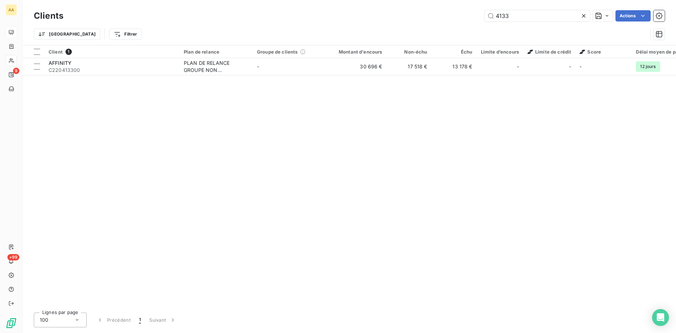
drag, startPoint x: 503, startPoint y: 17, endPoint x: 429, endPoint y: 42, distance: 78.1
click at [431, 38] on div "Clients 4133 Actions Trier Filtrer" at bounding box center [349, 26] width 631 height 37
drag, startPoint x: 480, startPoint y: 20, endPoint x: 448, endPoint y: 24, distance: 32.3
click at [448, 21] on div "[DEMOGRAPHIC_DATA] Actions" at bounding box center [368, 15] width 593 height 11
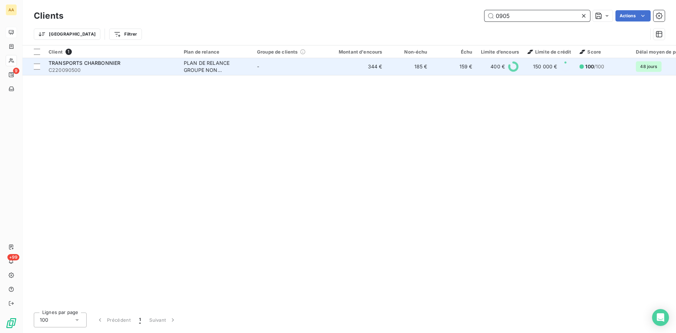
type input "0905"
click at [198, 63] on div "PLAN DE RELANCE GROUPE NON AUTOMATIQUE" at bounding box center [216, 66] width 65 height 14
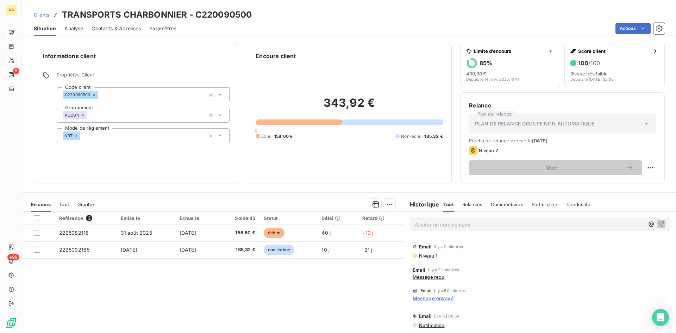
click at [419, 225] on p "Ajouter un commentaire ﻿" at bounding box center [529, 224] width 229 height 9
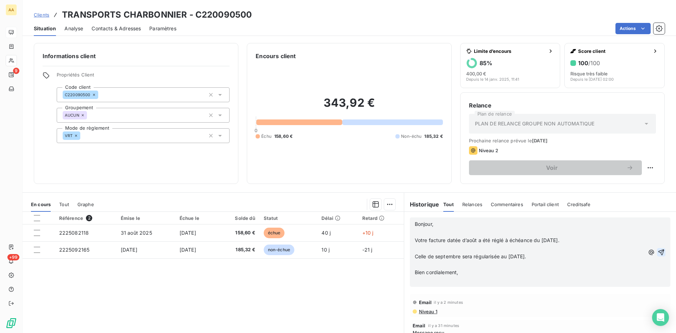
click at [657, 251] on icon "button" at bounding box center [660, 251] width 7 height 7
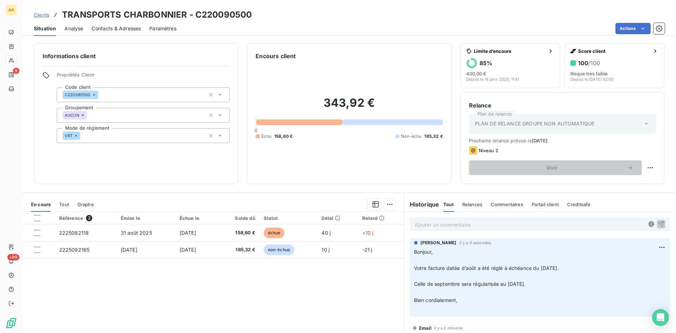
click at [443, 222] on p "Ajouter un commentaire ﻿" at bounding box center [529, 224] width 229 height 9
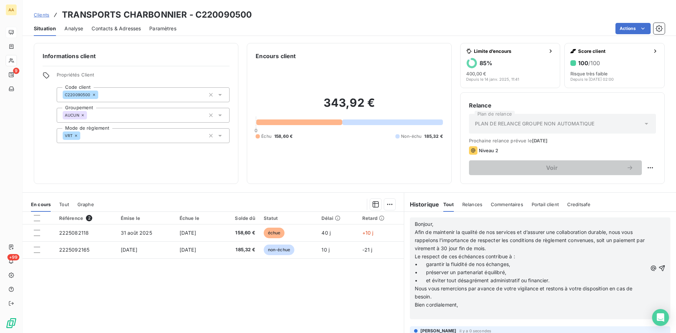
click at [658, 265] on icon "button" at bounding box center [661, 267] width 7 height 7
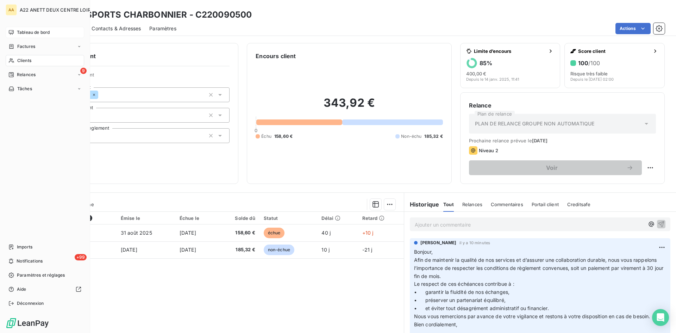
click at [19, 61] on span "Clients" at bounding box center [24, 60] width 14 height 6
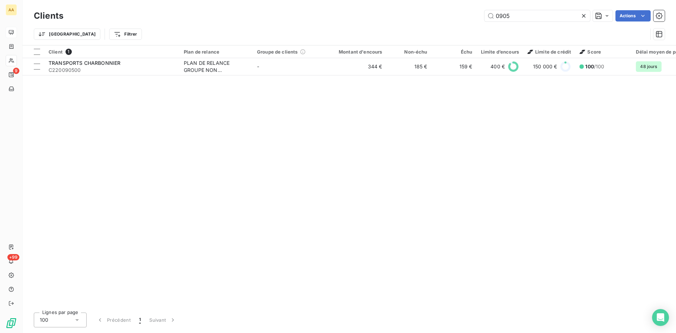
drag, startPoint x: 512, startPoint y: 20, endPoint x: 427, endPoint y: 21, distance: 85.5
click at [427, 21] on div "0905 Actions" at bounding box center [368, 15] width 593 height 11
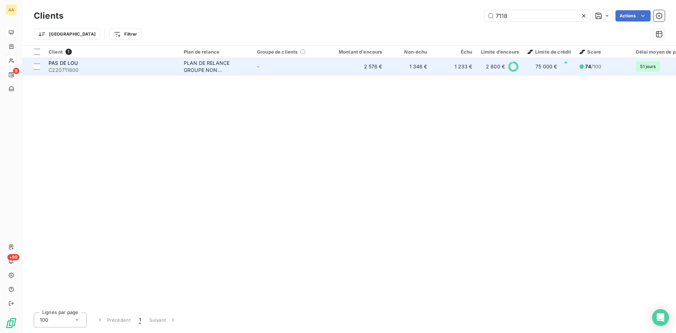
type input "7118"
click at [209, 65] on div "PLAN DE RELANCE GROUPE NON AUTOMATIQUE" at bounding box center [216, 66] width 65 height 14
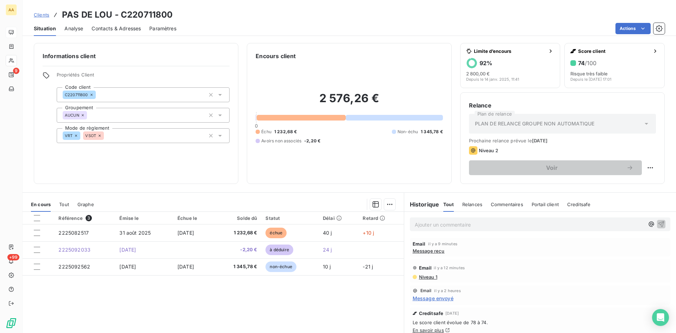
click at [436, 226] on p "Ajouter un commentaire ﻿" at bounding box center [529, 224] width 229 height 9
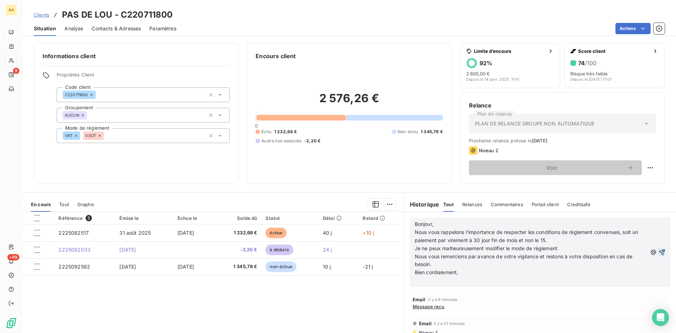
click at [658, 251] on icon "button" at bounding box center [661, 251] width 7 height 7
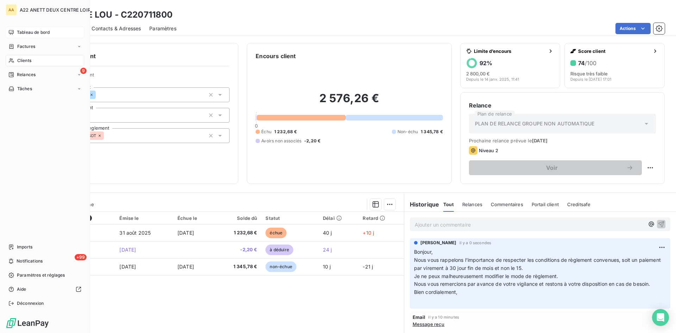
click at [15, 32] on div "Tableau de bord" at bounding box center [45, 32] width 78 height 11
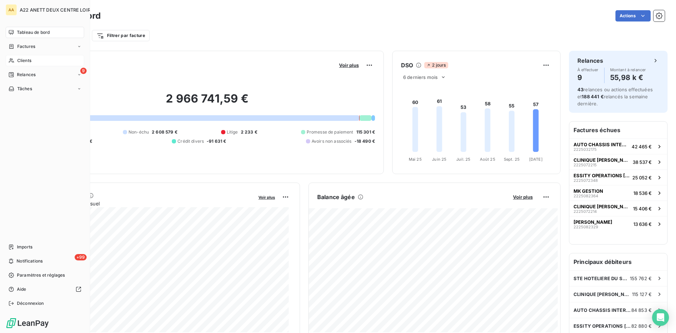
click at [20, 60] on span "Clients" at bounding box center [24, 60] width 14 height 6
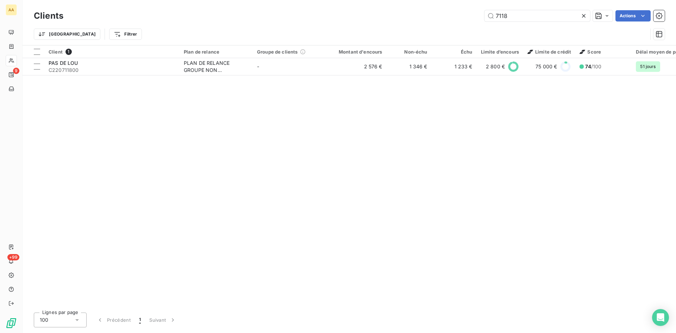
drag, startPoint x: 512, startPoint y: 15, endPoint x: 457, endPoint y: 15, distance: 54.6
click at [461, 15] on div "7118 Actions" at bounding box center [368, 15] width 593 height 11
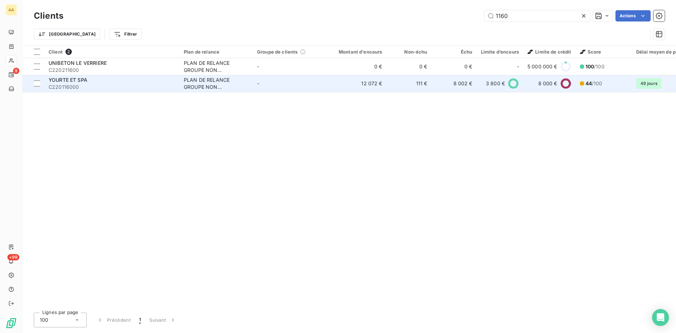
type input "1160"
click at [210, 84] on div "PLAN DE RELANCE GROUPE NON AUTOMATIQUE" at bounding box center [216, 83] width 65 height 14
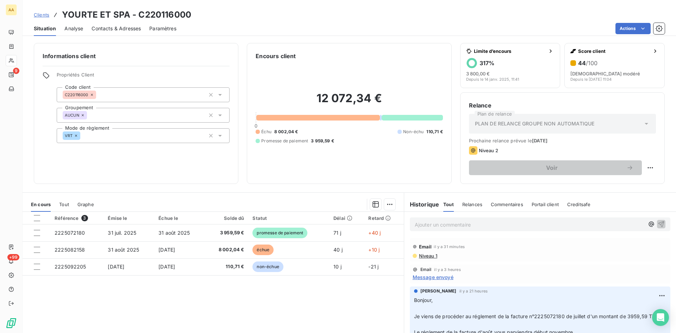
click at [420, 227] on p "Ajouter un commentaire ﻿" at bounding box center [529, 224] width 229 height 9
click at [511, 225] on p "FAIT AVOIR MVTS ET TLC DE" at bounding box center [529, 224] width 229 height 8
click at [657, 223] on icon "button" at bounding box center [660, 223] width 7 height 7
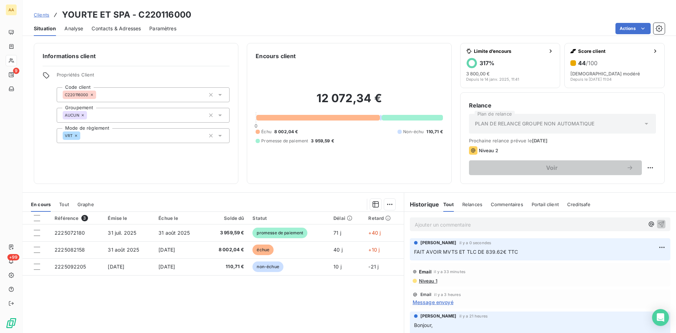
click at [445, 223] on p "Ajouter un commentaire ﻿" at bounding box center [529, 224] width 229 height 9
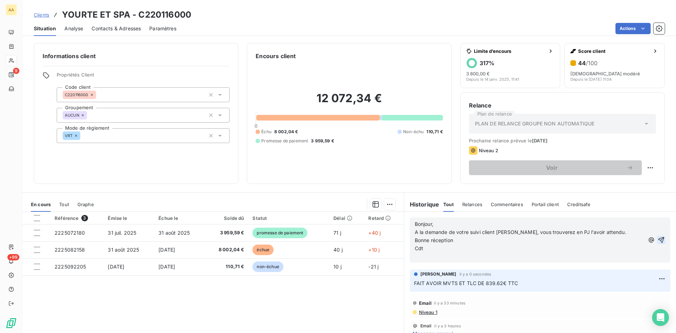
click at [658, 243] on icon "button" at bounding box center [661, 240] width 6 height 6
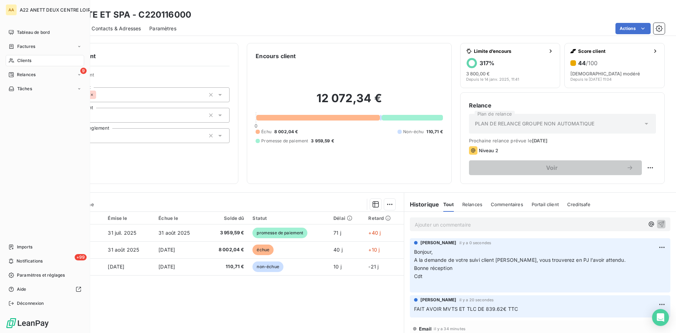
click at [22, 59] on span "Clients" at bounding box center [24, 60] width 14 height 6
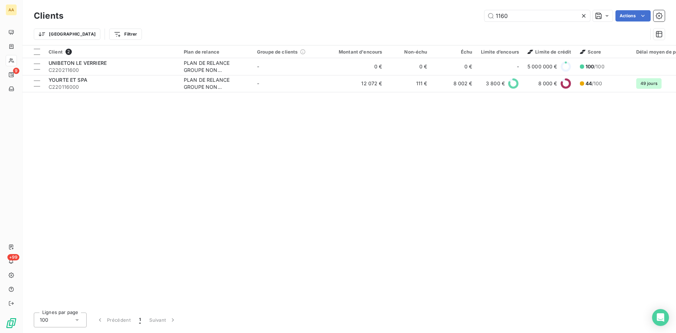
drag, startPoint x: 473, startPoint y: 19, endPoint x: 469, endPoint y: 19, distance: 4.6
click at [469, 19] on div "1160 Actions" at bounding box center [368, 15] width 593 height 11
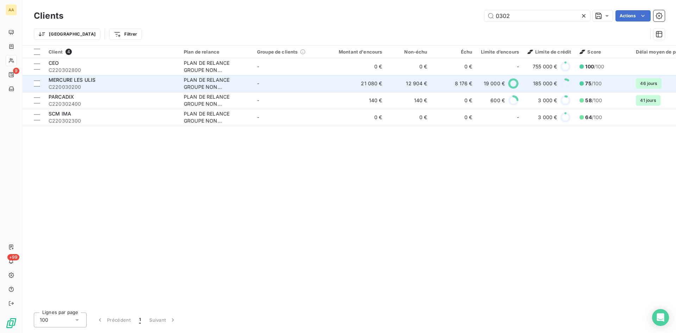
type input "0302"
click at [194, 89] on div "PLAN DE RELANCE GROUPE NON AUTOMATIQUE" at bounding box center [216, 83] width 65 height 14
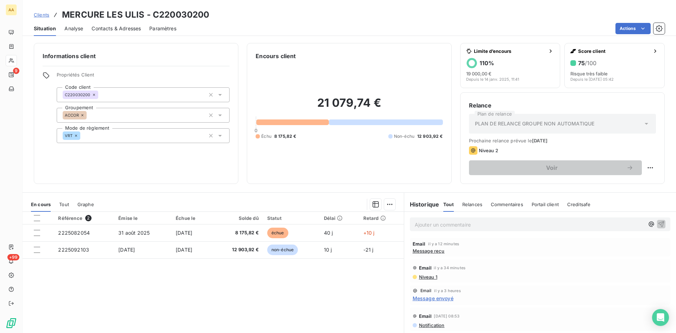
click at [429, 226] on p "Ajouter un commentaire ﻿" at bounding box center [529, 224] width 229 height 9
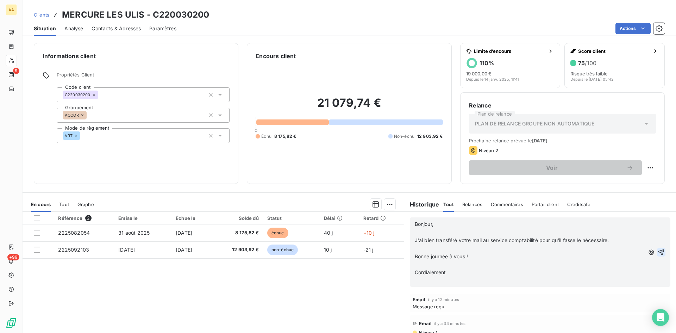
click at [657, 250] on icon "button" at bounding box center [660, 251] width 7 height 7
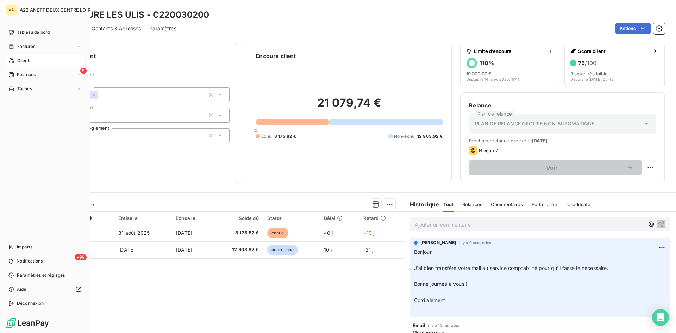
click at [24, 57] on div "Clients" at bounding box center [45, 60] width 78 height 11
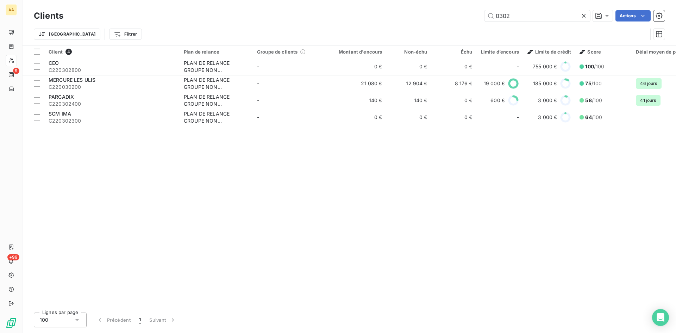
drag, startPoint x: 498, startPoint y: 17, endPoint x: 438, endPoint y: 26, distance: 61.2
click at [438, 26] on div "Clients 0302 Actions Trier Filtrer" at bounding box center [349, 26] width 631 height 37
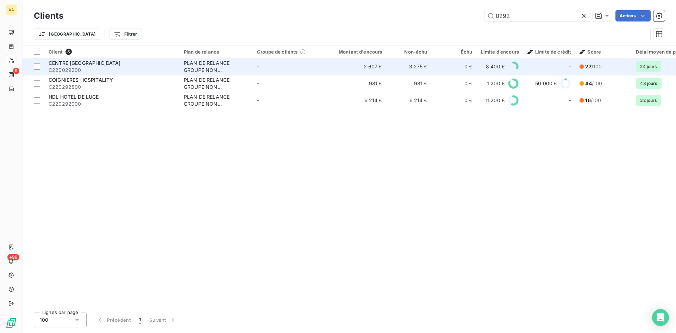
type input "0292"
click at [85, 64] on span "CENTRE [GEOGRAPHIC_DATA]" at bounding box center [85, 63] width 72 height 6
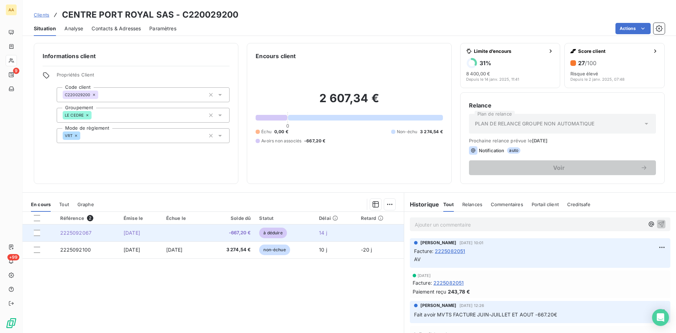
click at [80, 232] on span "2225092067" at bounding box center [76, 232] width 32 height 6
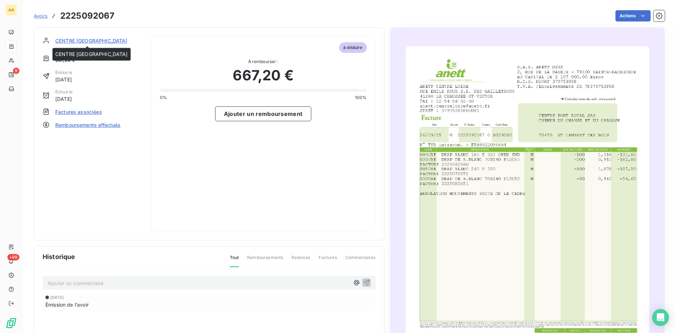
click at [77, 42] on span "CENTRE [GEOGRAPHIC_DATA]" at bounding box center [91, 40] width 72 height 7
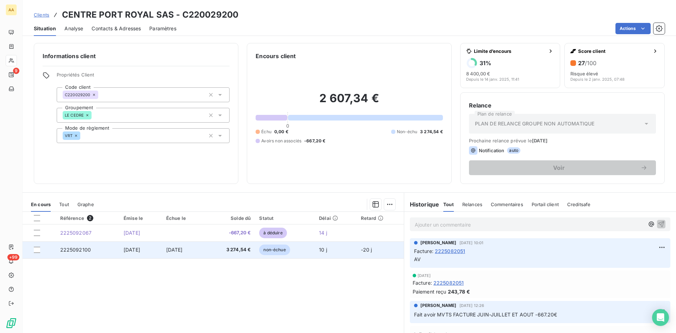
click at [72, 250] on span "2225092100" at bounding box center [75, 249] width 31 height 6
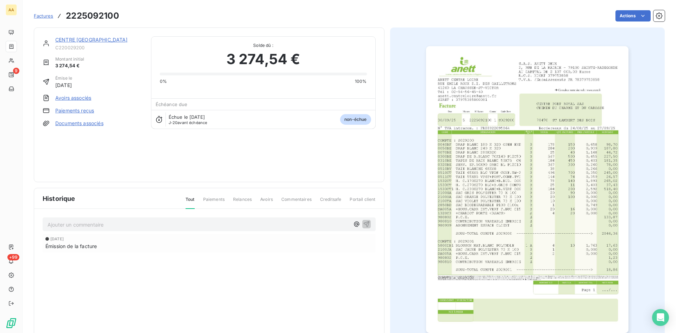
click at [84, 37] on link "CENTRE [GEOGRAPHIC_DATA]" at bounding box center [91, 40] width 73 height 6
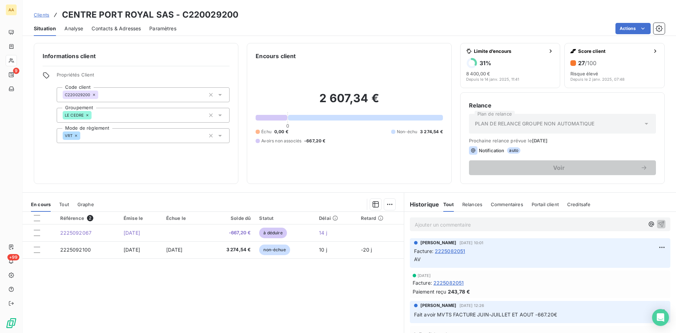
click at [442, 284] on span "2225082051" at bounding box center [448, 282] width 31 height 7
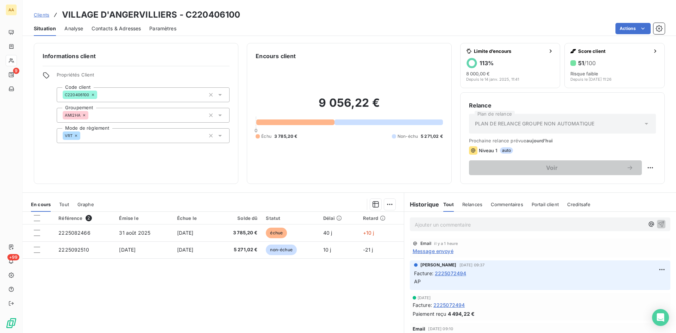
click at [424, 223] on p "Ajouter un commentaire ﻿" at bounding box center [529, 224] width 229 height 9
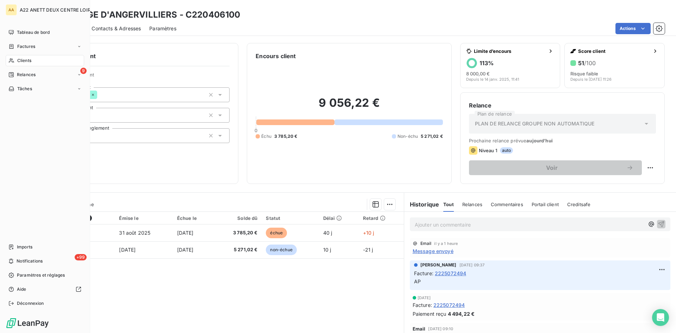
click at [24, 59] on span "Clients" at bounding box center [24, 60] width 14 height 6
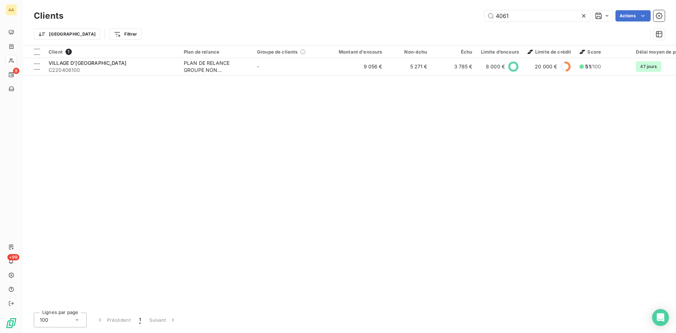
drag, startPoint x: 492, startPoint y: 17, endPoint x: 451, endPoint y: 21, distance: 41.4
click at [451, 21] on div "4061 Actions" at bounding box center [368, 15] width 593 height 11
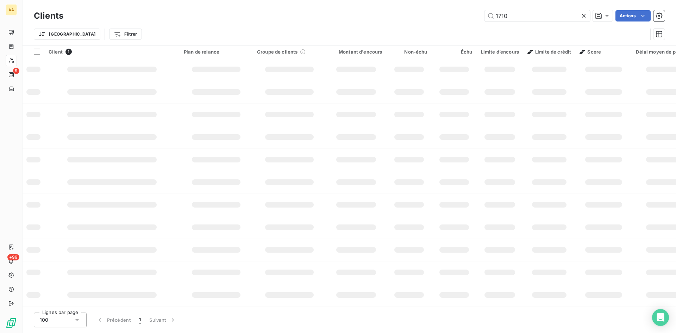
drag, startPoint x: 499, startPoint y: 18, endPoint x: 474, endPoint y: 18, distance: 25.7
click at [474, 18] on div "1710 Actions" at bounding box center [368, 15] width 593 height 11
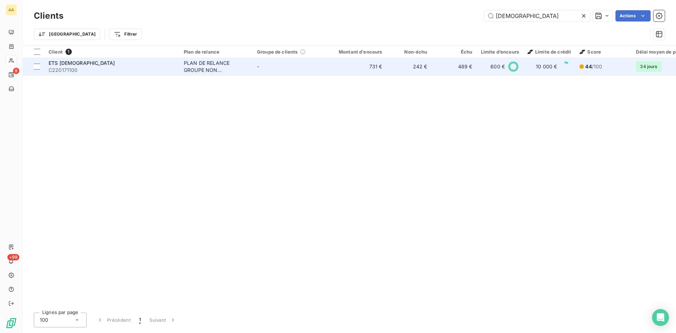
type input "[DEMOGRAPHIC_DATA]"
click at [215, 68] on div "PLAN DE RELANCE GROUPE NON AUTOMATIQUE" at bounding box center [216, 66] width 65 height 14
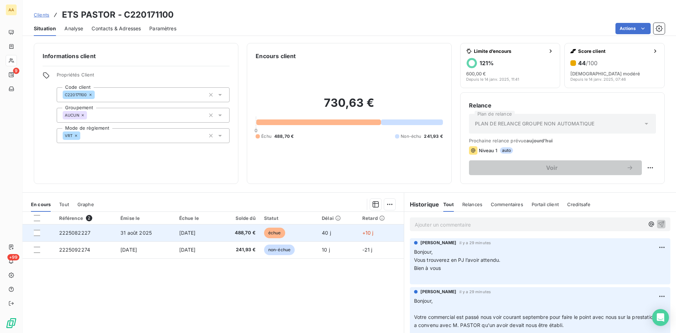
click at [74, 233] on span "2225082227" at bounding box center [75, 232] width 32 height 6
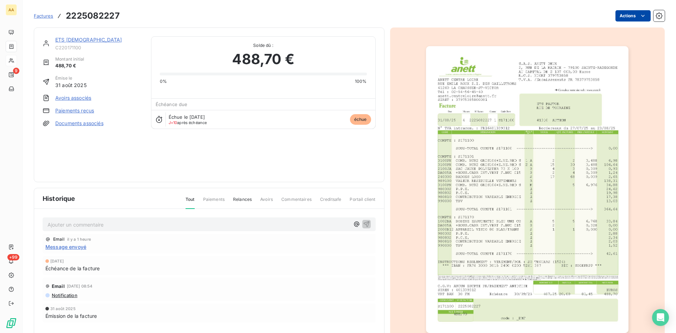
click at [624, 13] on html "AA 9 +99 Factures 2225082227 Actions ETS PASTOR C220171100 Montant initial 488,…" at bounding box center [338, 166] width 676 height 333
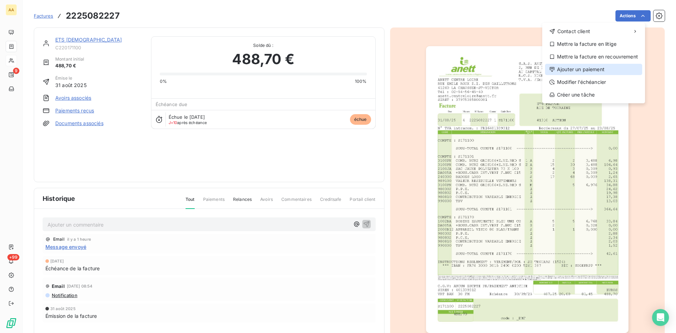
click at [582, 67] on div "Ajouter un paiement" at bounding box center [593, 69] width 97 height 11
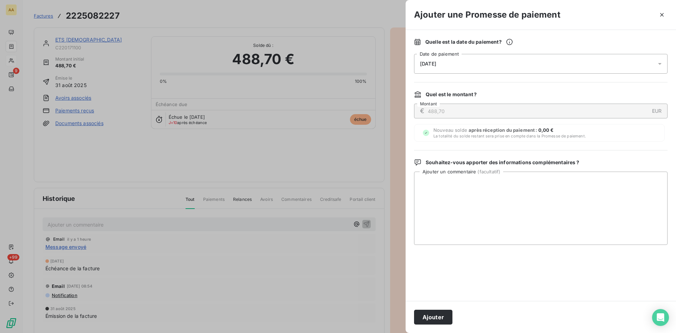
click at [457, 56] on div "11/10/2025" at bounding box center [540, 64] width 253 height 20
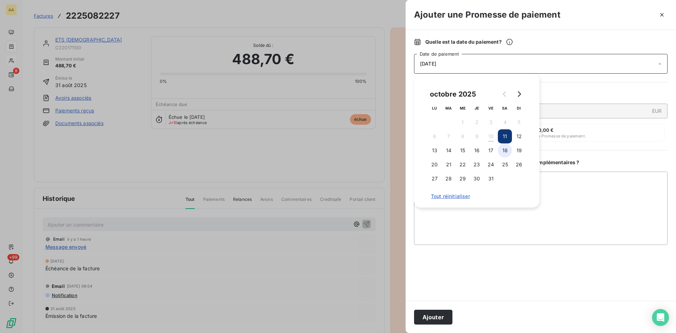
click at [504, 151] on button "18" at bounding box center [505, 150] width 14 height 14
drag, startPoint x: 440, startPoint y: 313, endPoint x: 333, endPoint y: 278, distance: 112.0
click at [440, 314] on button "Ajouter" at bounding box center [433, 316] width 38 height 15
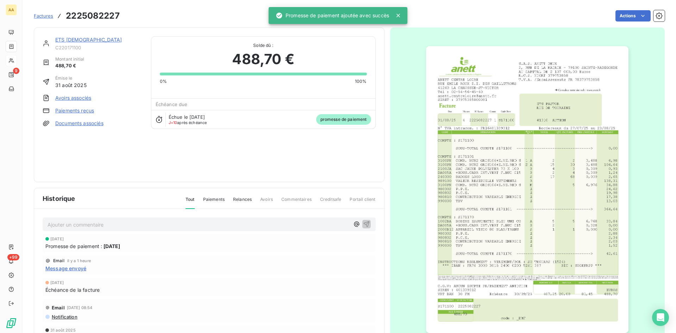
click at [248, 227] on p "Ajouter un commentaire ﻿" at bounding box center [199, 224] width 302 height 9
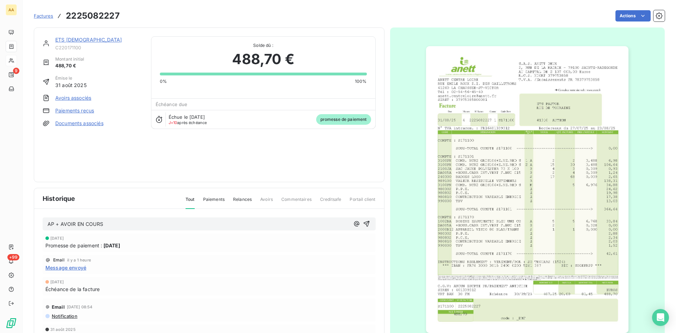
drag, startPoint x: 362, startPoint y: 223, endPoint x: 355, endPoint y: 218, distance: 8.7
click at [363, 223] on icon "button" at bounding box center [366, 223] width 7 height 7
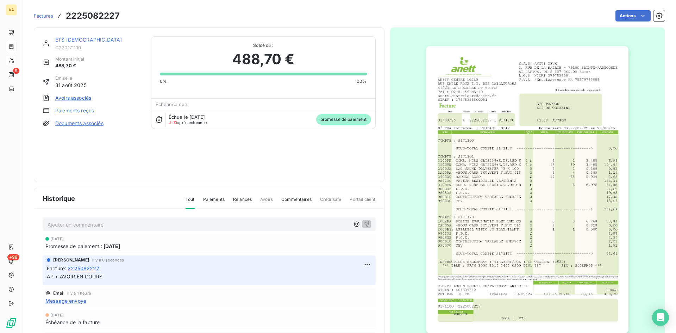
click at [74, 38] on link "ETS [DEMOGRAPHIC_DATA]" at bounding box center [88, 40] width 67 height 6
